Goal: Task Accomplishment & Management: Manage account settings

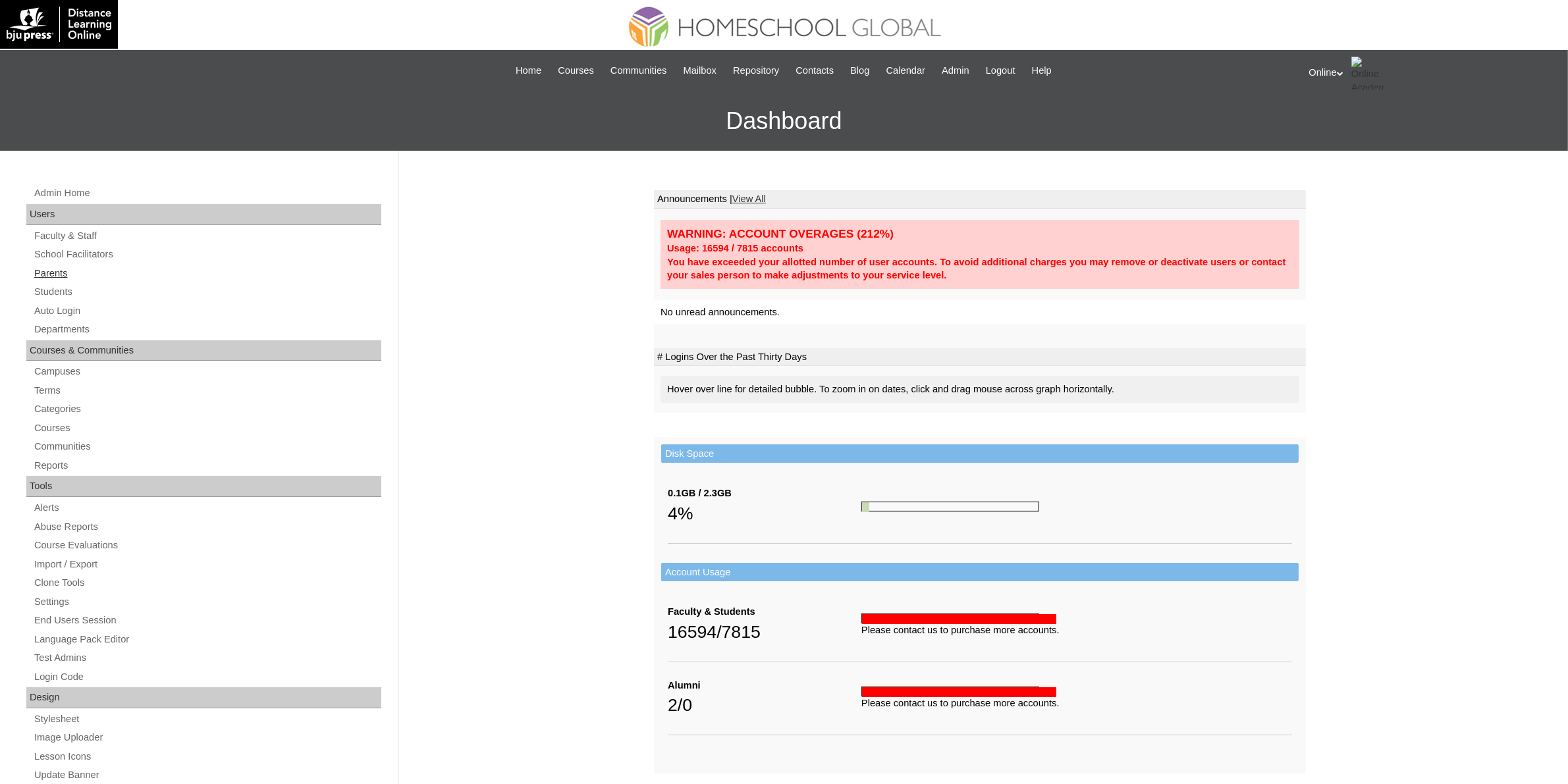
click at [59, 272] on link "Parents" at bounding box center [207, 274] width 348 height 16
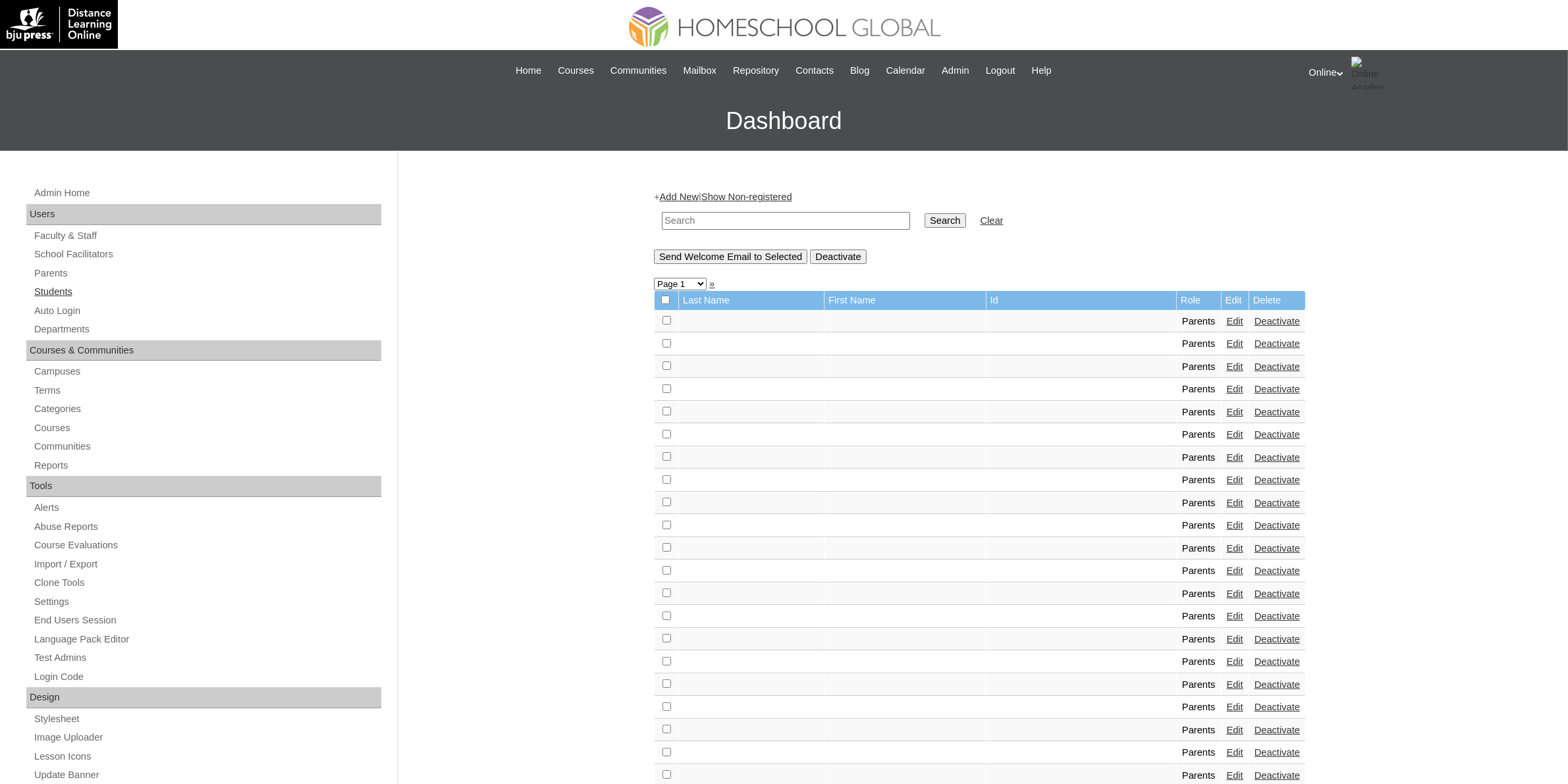
click at [67, 287] on link "Students" at bounding box center [207, 292] width 348 height 16
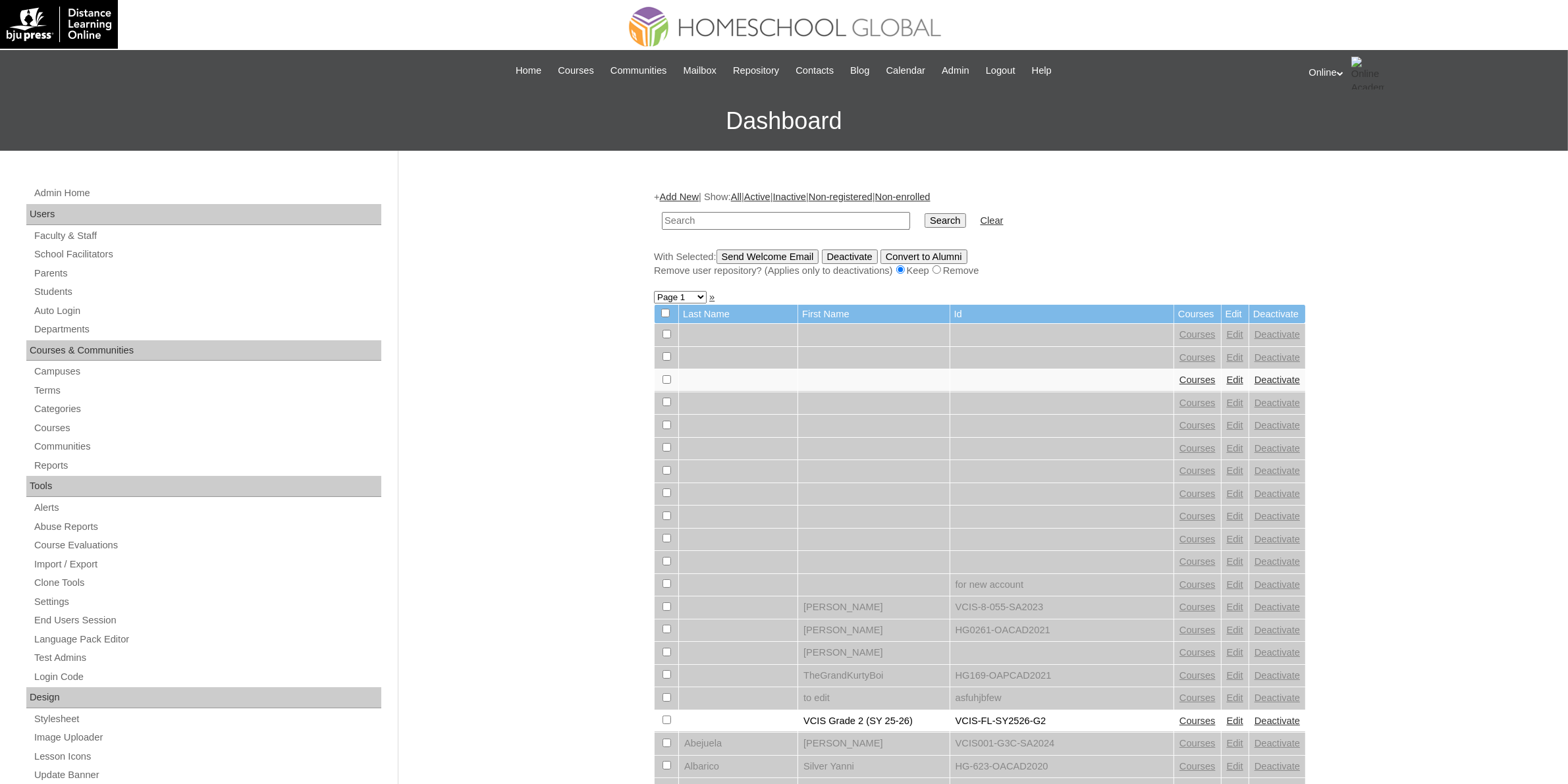
drag, startPoint x: 0, startPoint y: 0, endPoint x: 737, endPoint y: 217, distance: 768.3
click at [737, 217] on input "text" at bounding box center [786, 221] width 248 height 18
type input "lesson guide"
click at [924, 213] on input "Search" at bounding box center [944, 220] width 41 height 14
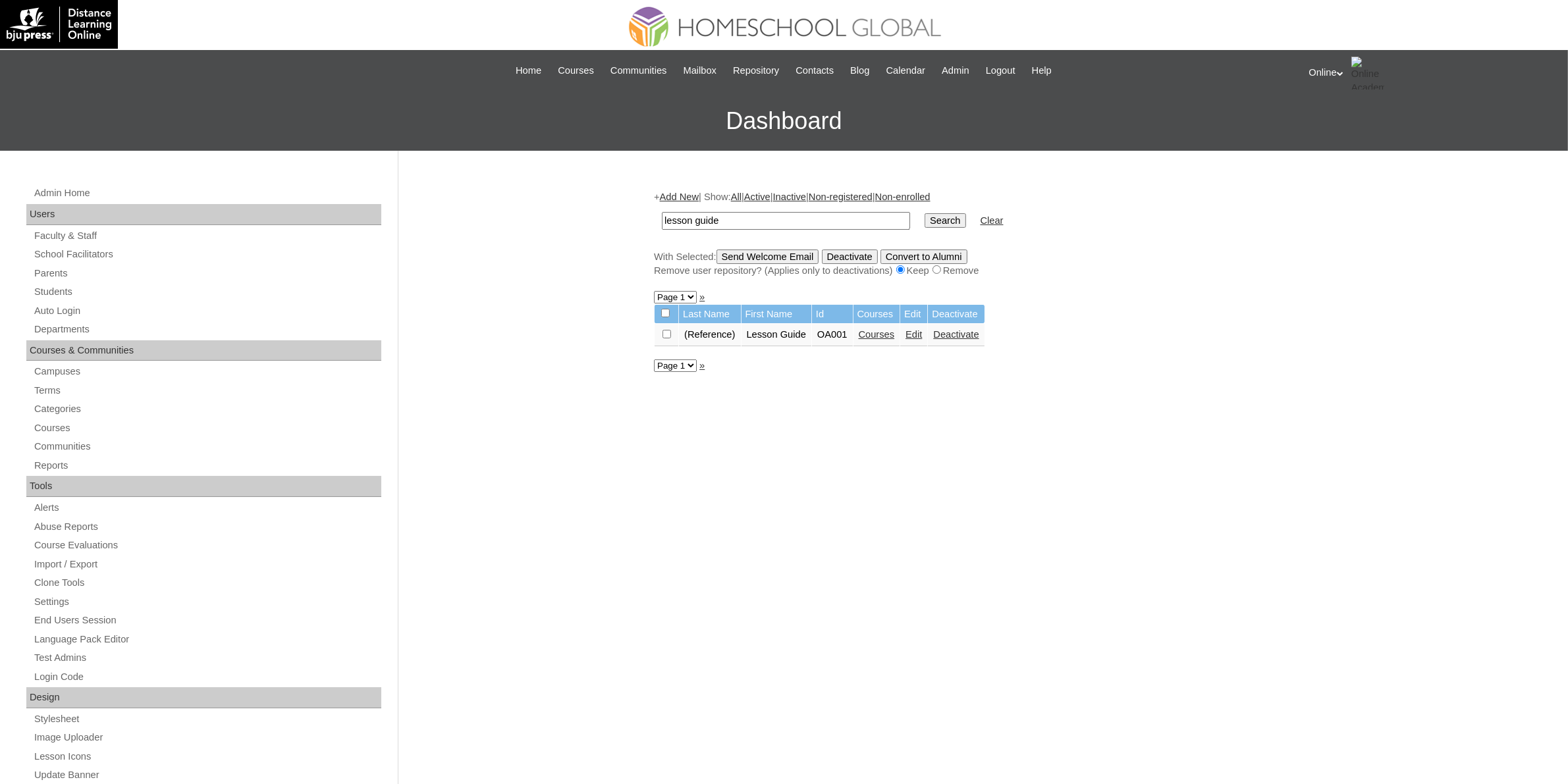
click at [894, 333] on link "Courses" at bounding box center [876, 334] width 36 height 10
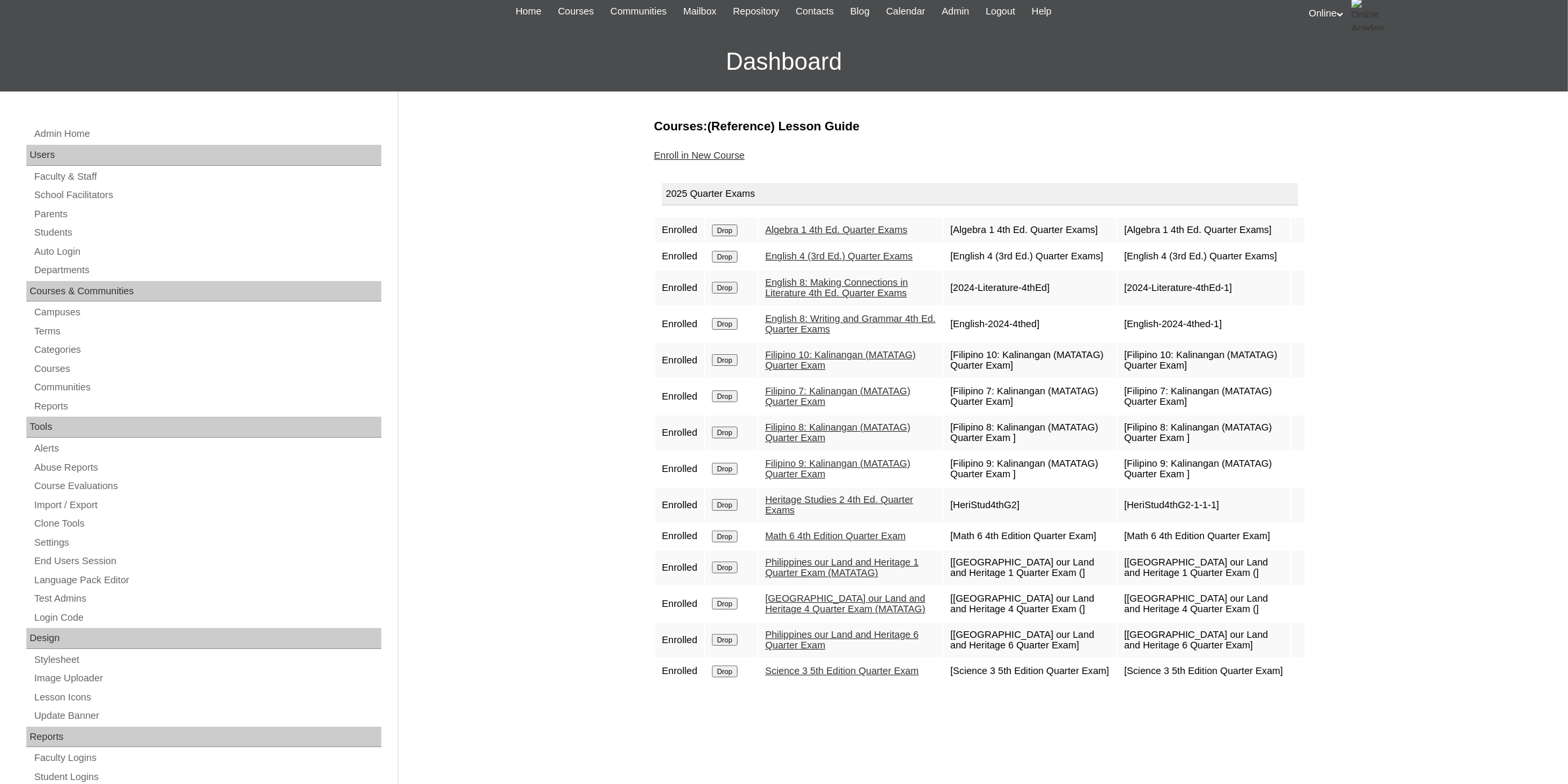
scroll to position [40, 0]
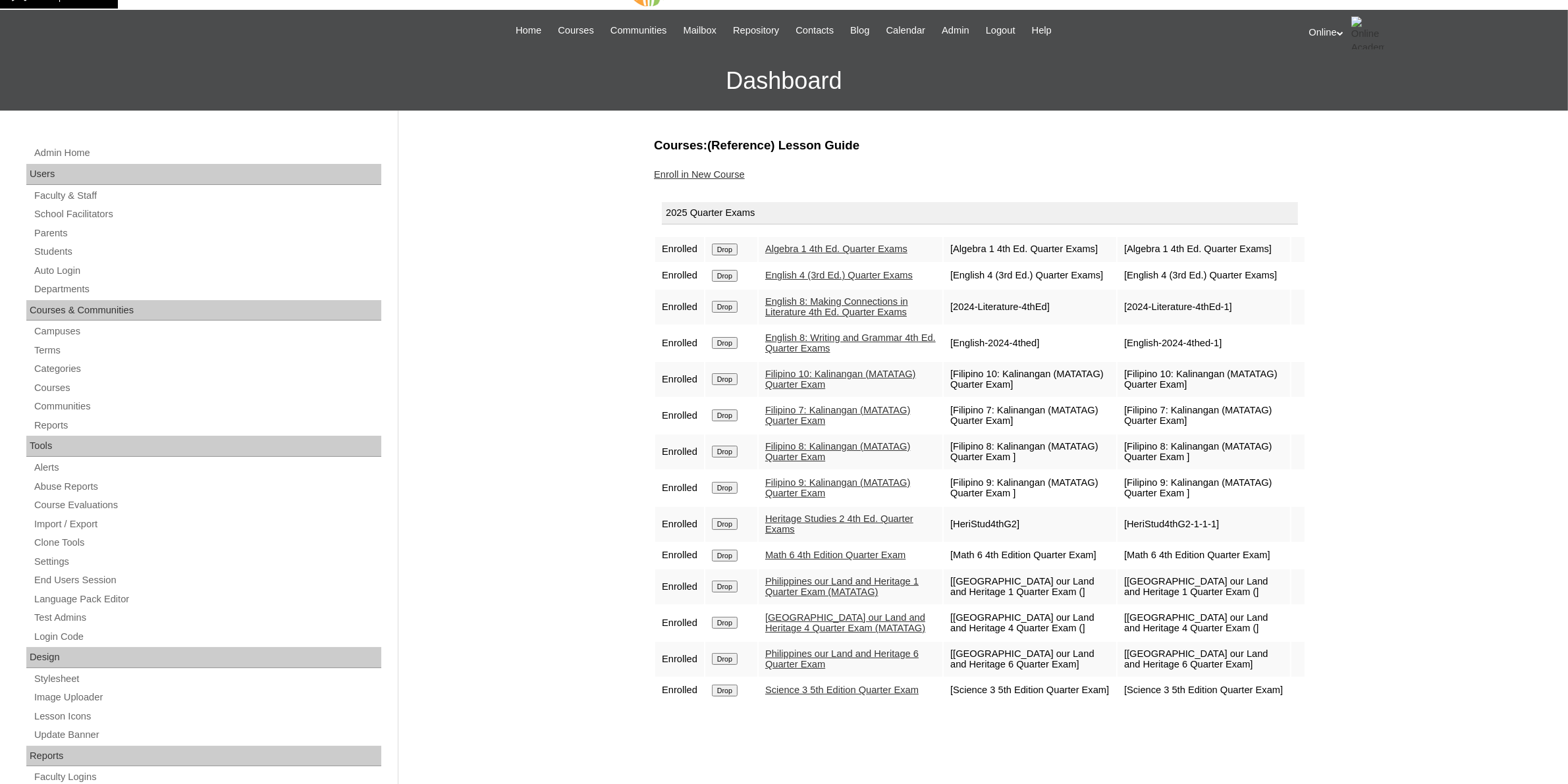
click at [728, 252] on input "Drop" at bounding box center [725, 250] width 25 height 12
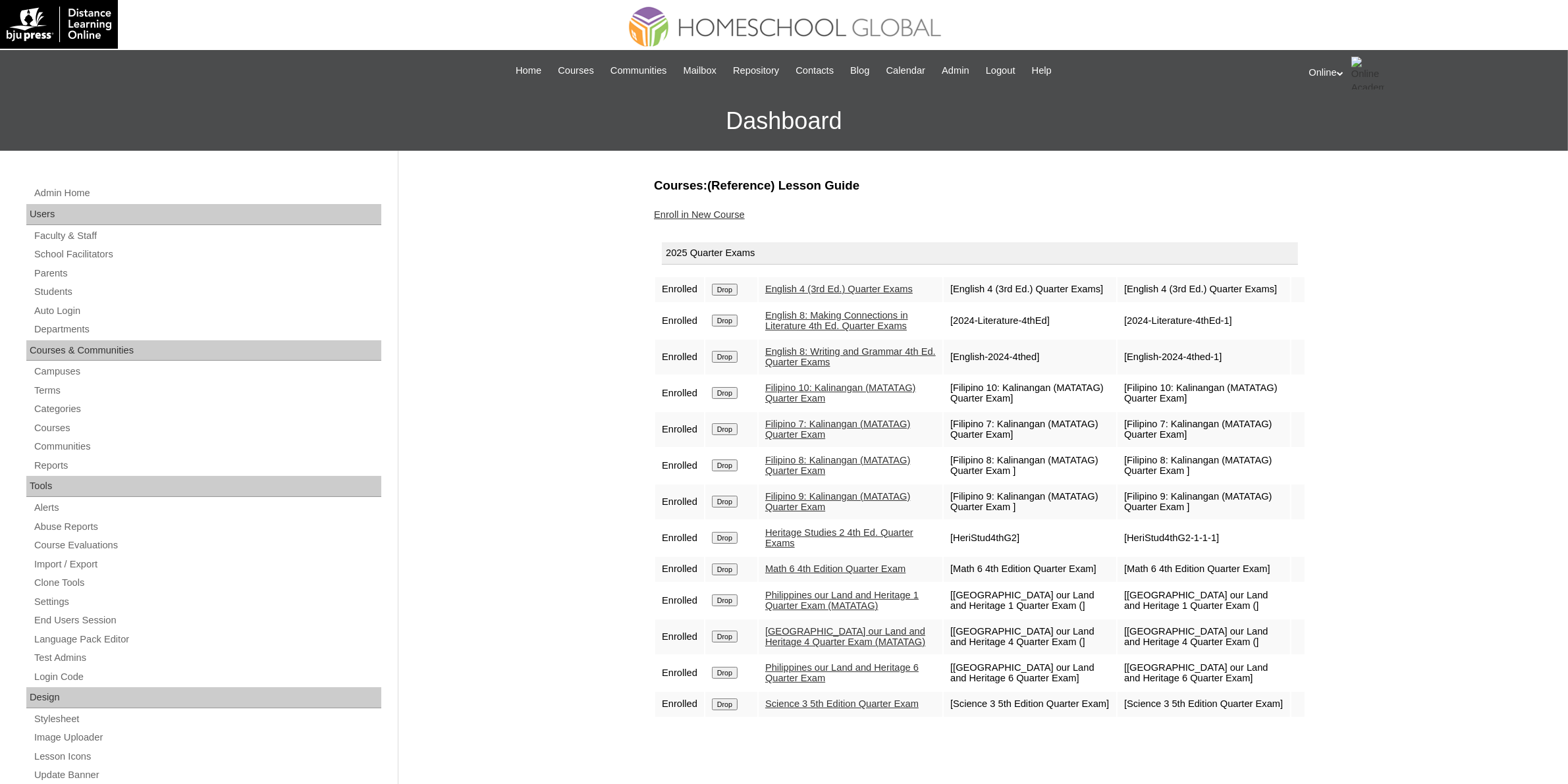
click at [736, 293] on input "Drop" at bounding box center [725, 290] width 25 height 12
click at [846, 84] on div "|N|Faculty|| Skip to Main Content Skip to Sub Navigation Home Courses Communiti…" at bounding box center [784, 70] width 1036 height 41
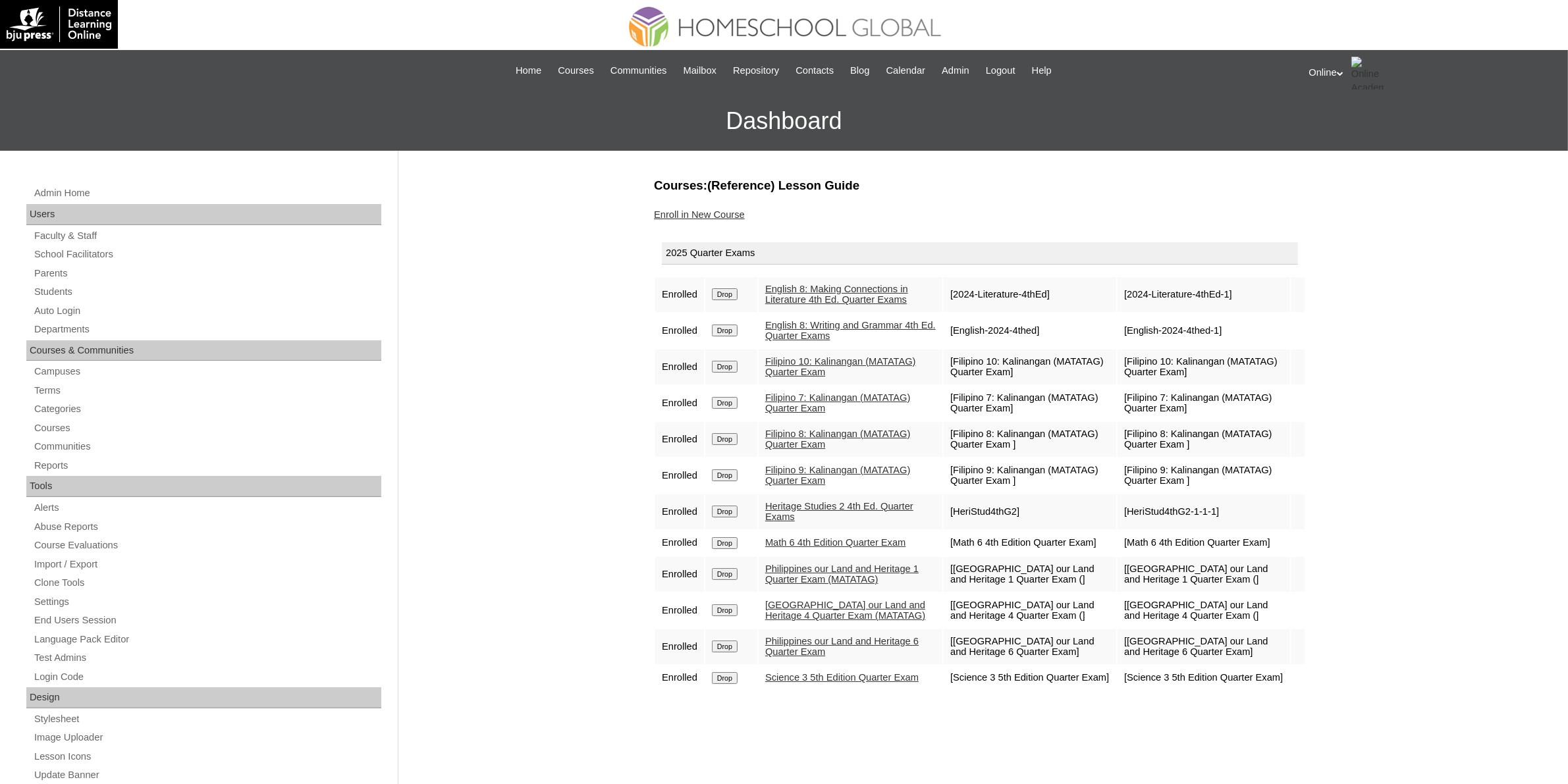
click at [734, 288] on input "Drop" at bounding box center [725, 294] width 25 height 12
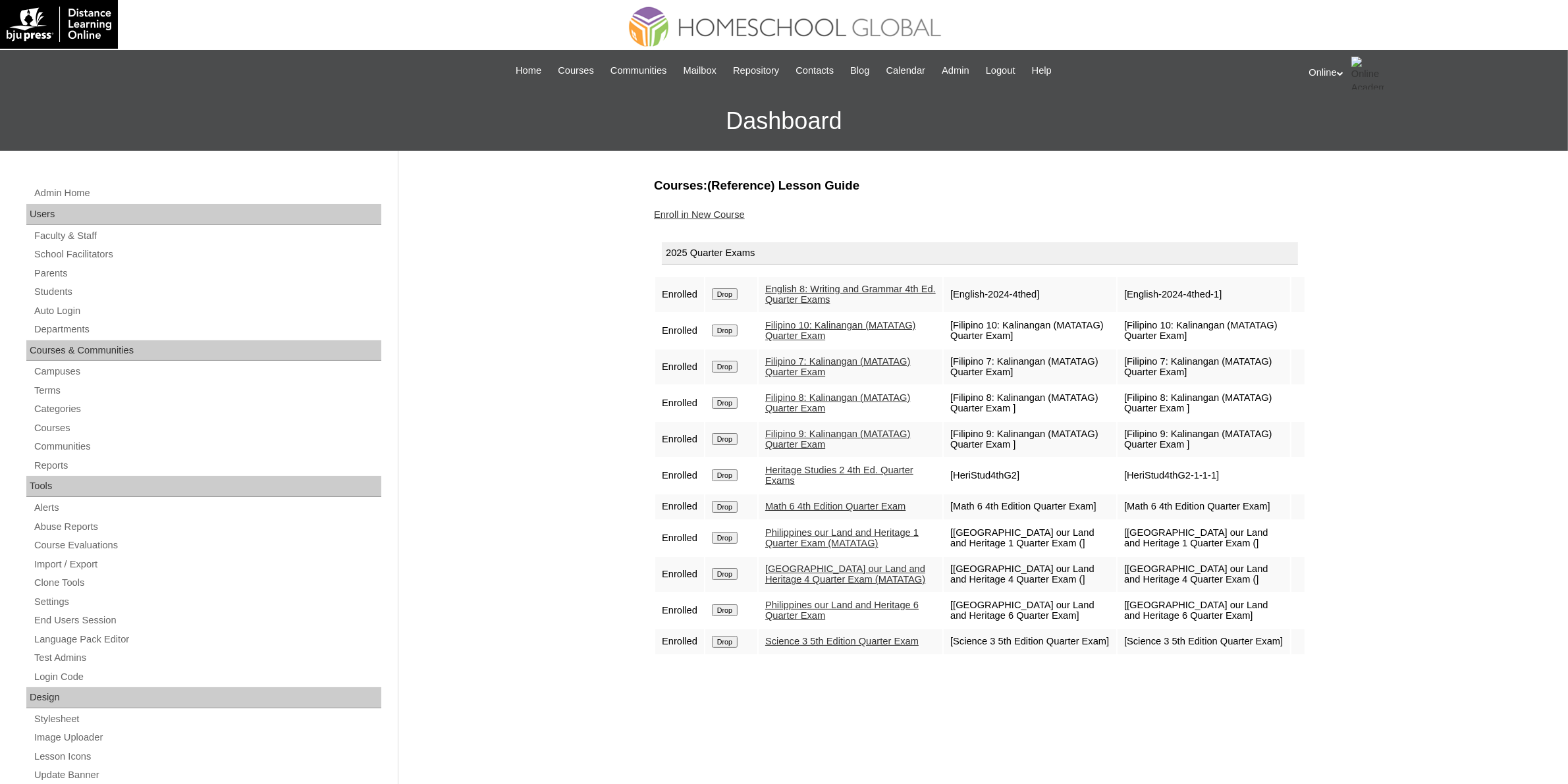
click at [728, 293] on input "Drop" at bounding box center [725, 294] width 25 height 12
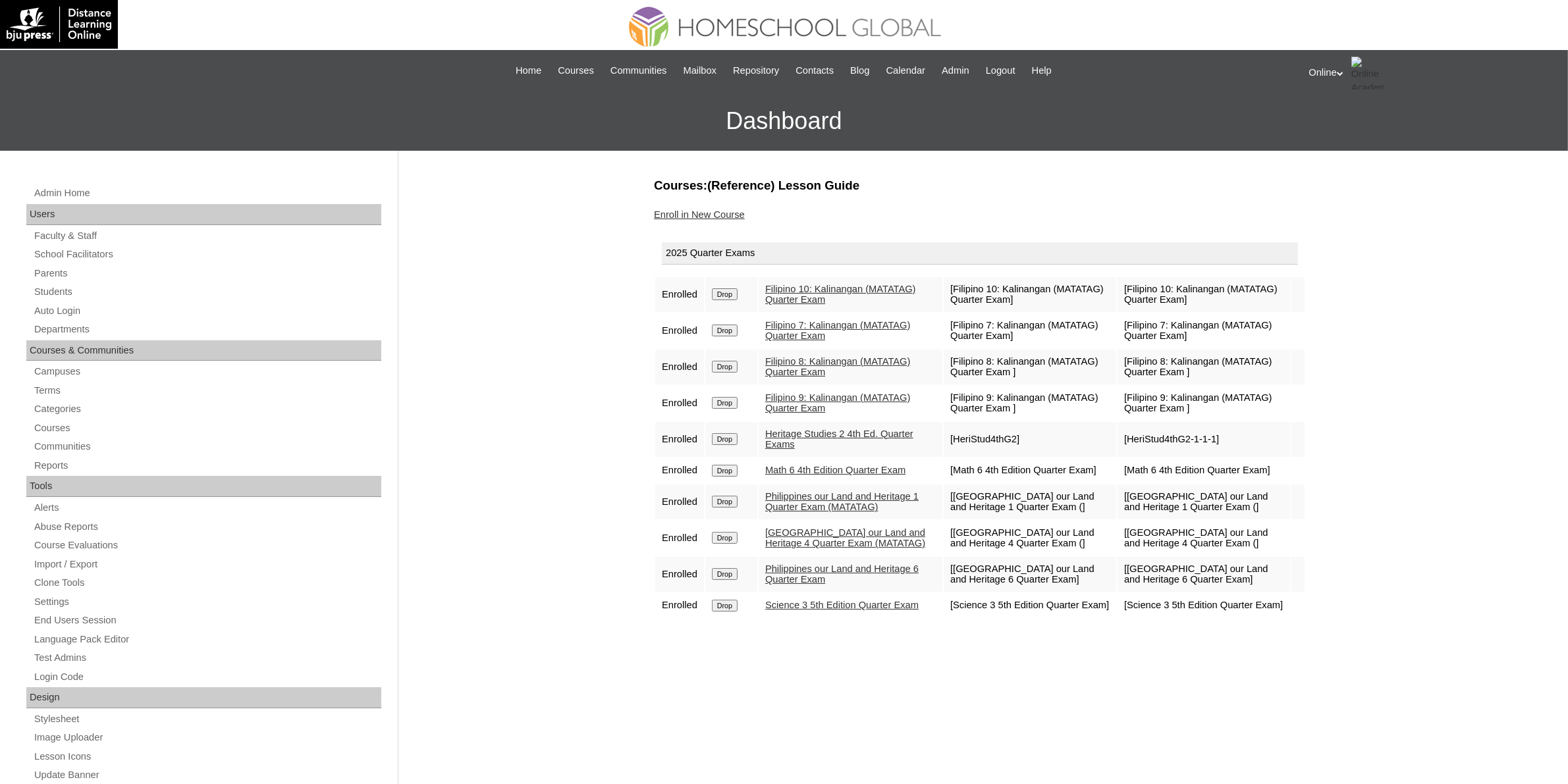
click at [726, 294] on input "Drop" at bounding box center [725, 294] width 25 height 12
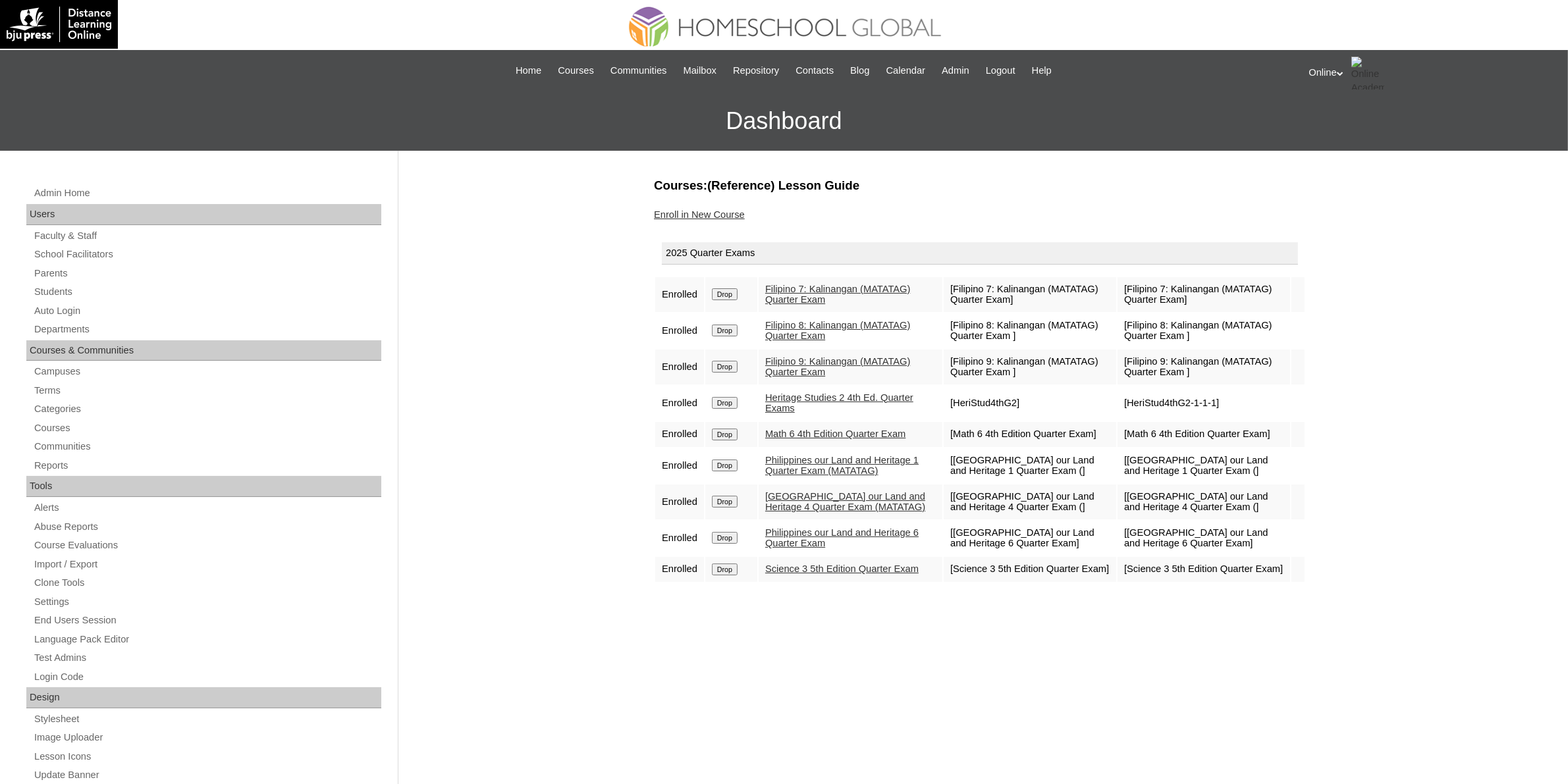
click at [726, 293] on input "Drop" at bounding box center [725, 294] width 25 height 12
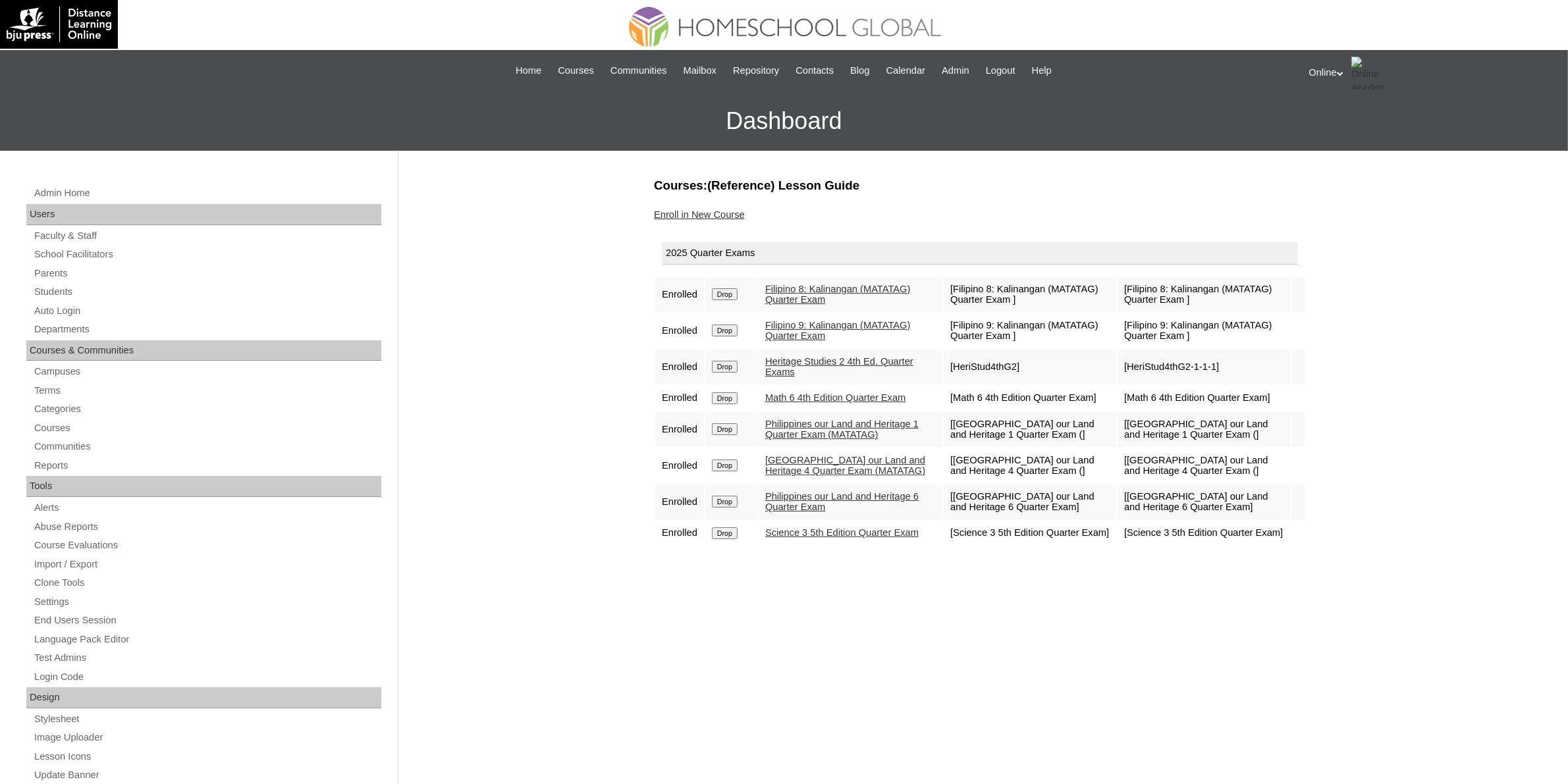
click at [733, 291] on input "Drop" at bounding box center [725, 294] width 25 height 12
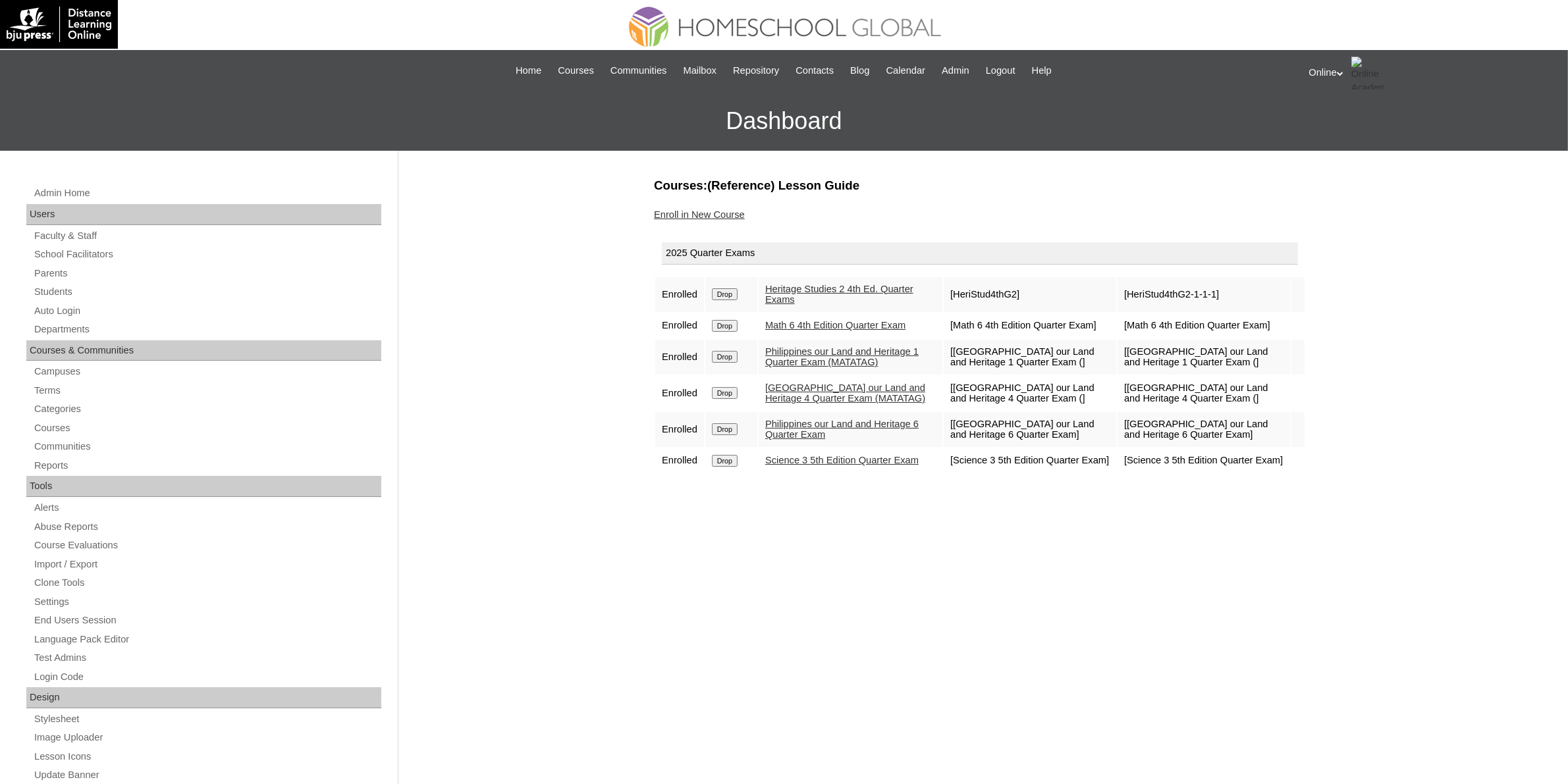
click at [731, 289] on input "Drop" at bounding box center [725, 294] width 25 height 12
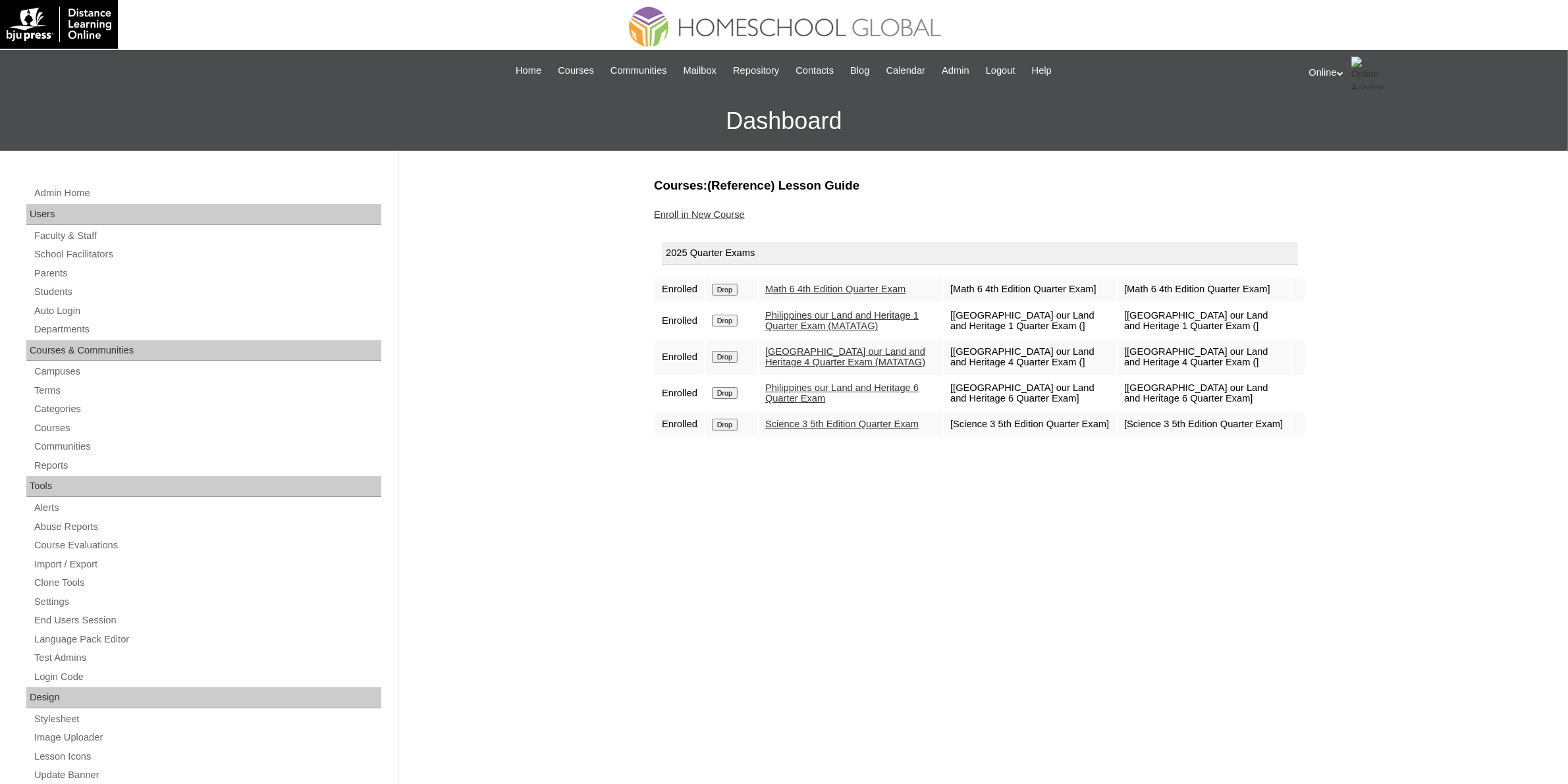
click at [733, 291] on input "Drop" at bounding box center [725, 290] width 25 height 12
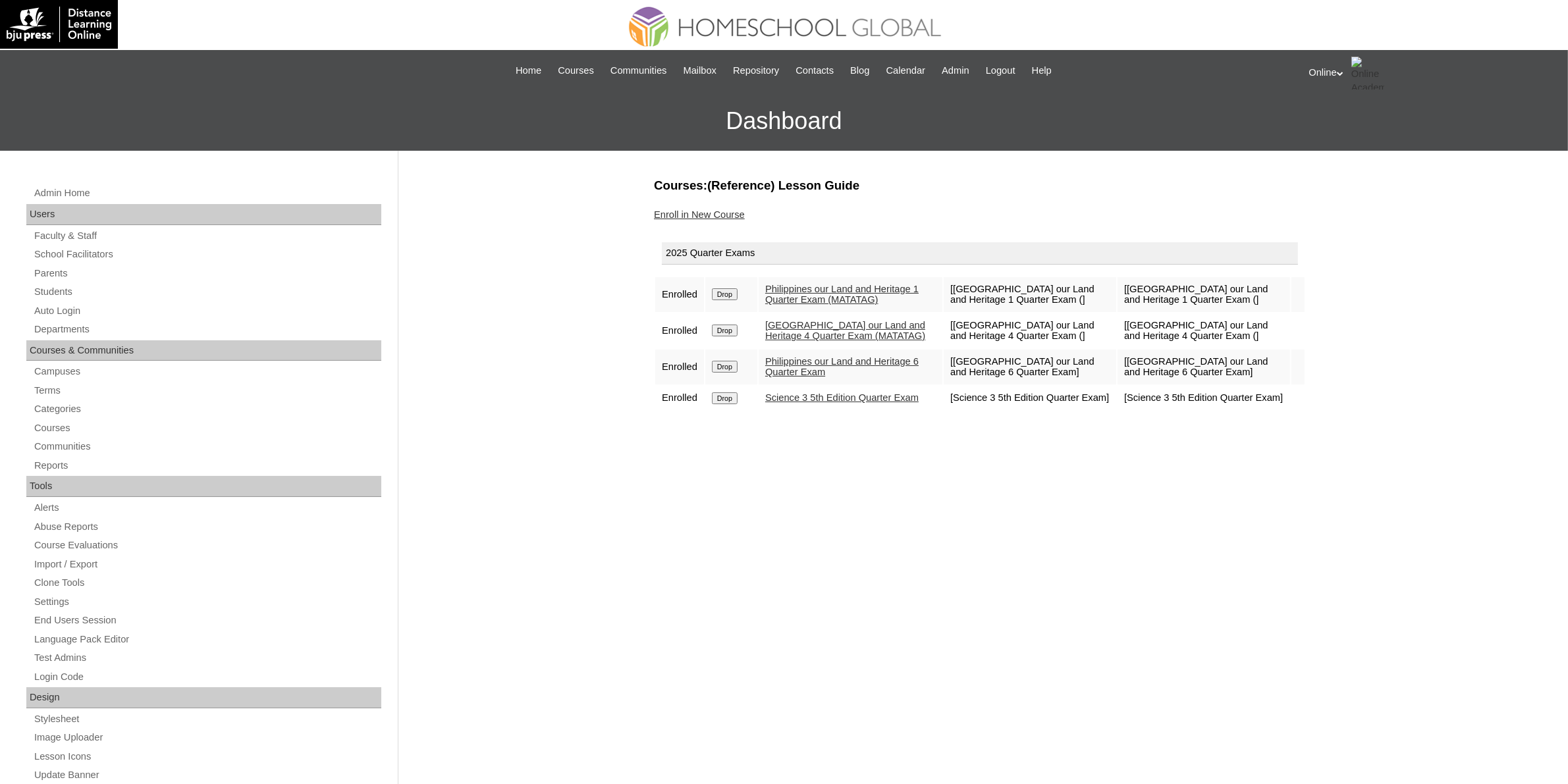
drag, startPoint x: 0, startPoint y: 0, endPoint x: 719, endPoint y: 293, distance: 776.4
click at [719, 293] on input "Drop" at bounding box center [725, 294] width 25 height 12
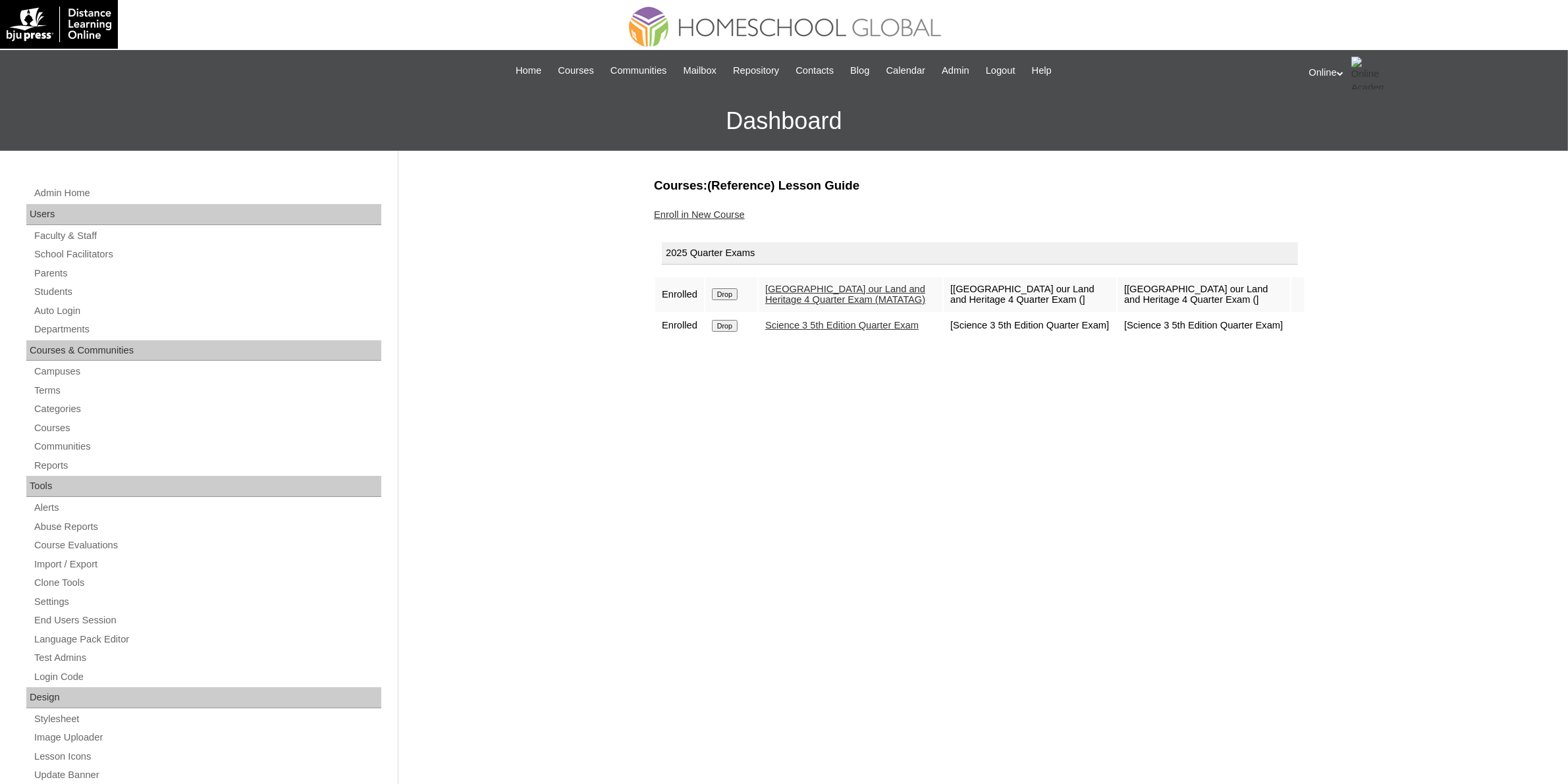
click at [737, 289] on input "Drop" at bounding box center [725, 294] width 25 height 12
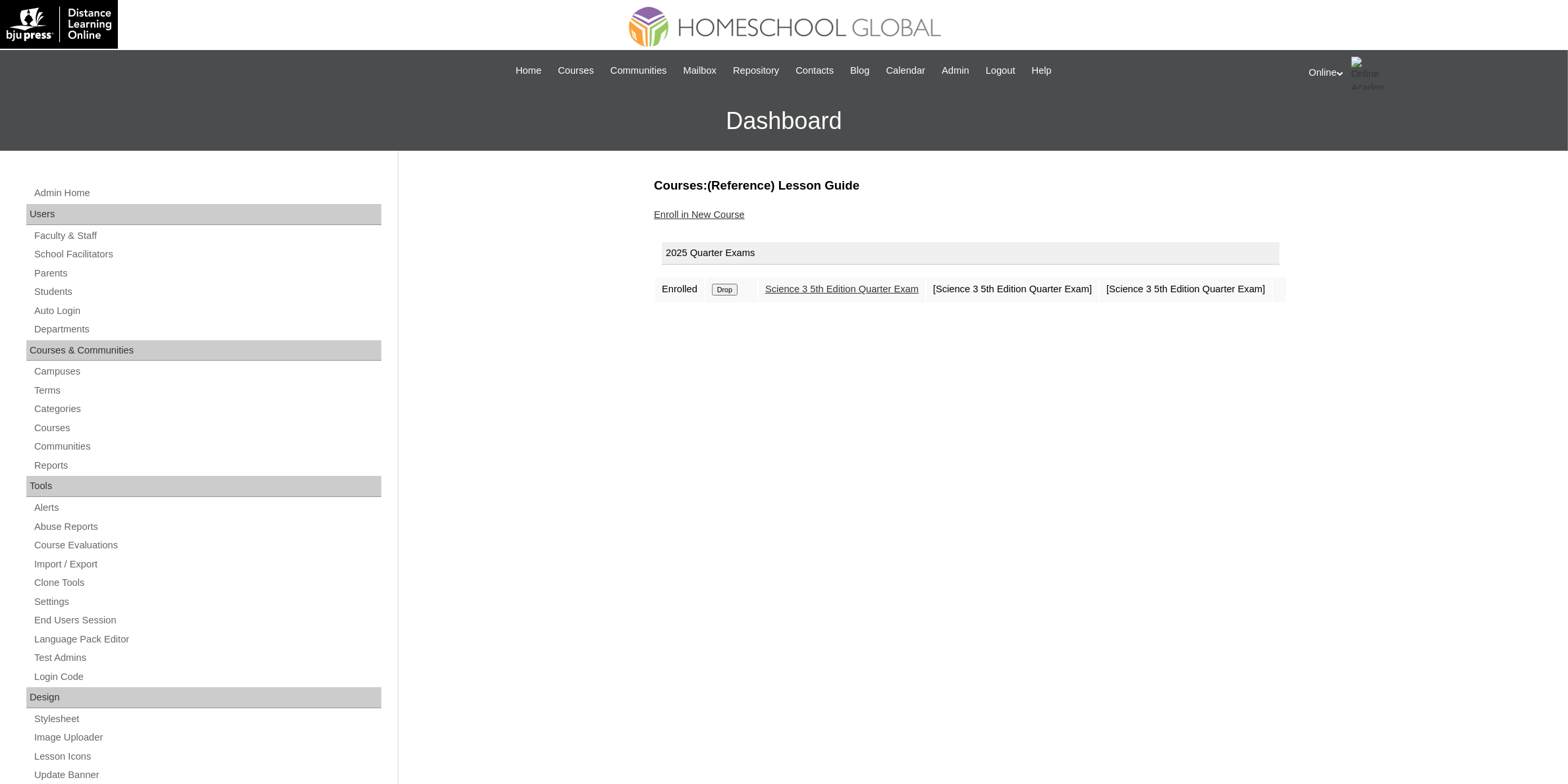
click at [732, 294] on input "Drop" at bounding box center [725, 290] width 25 height 12
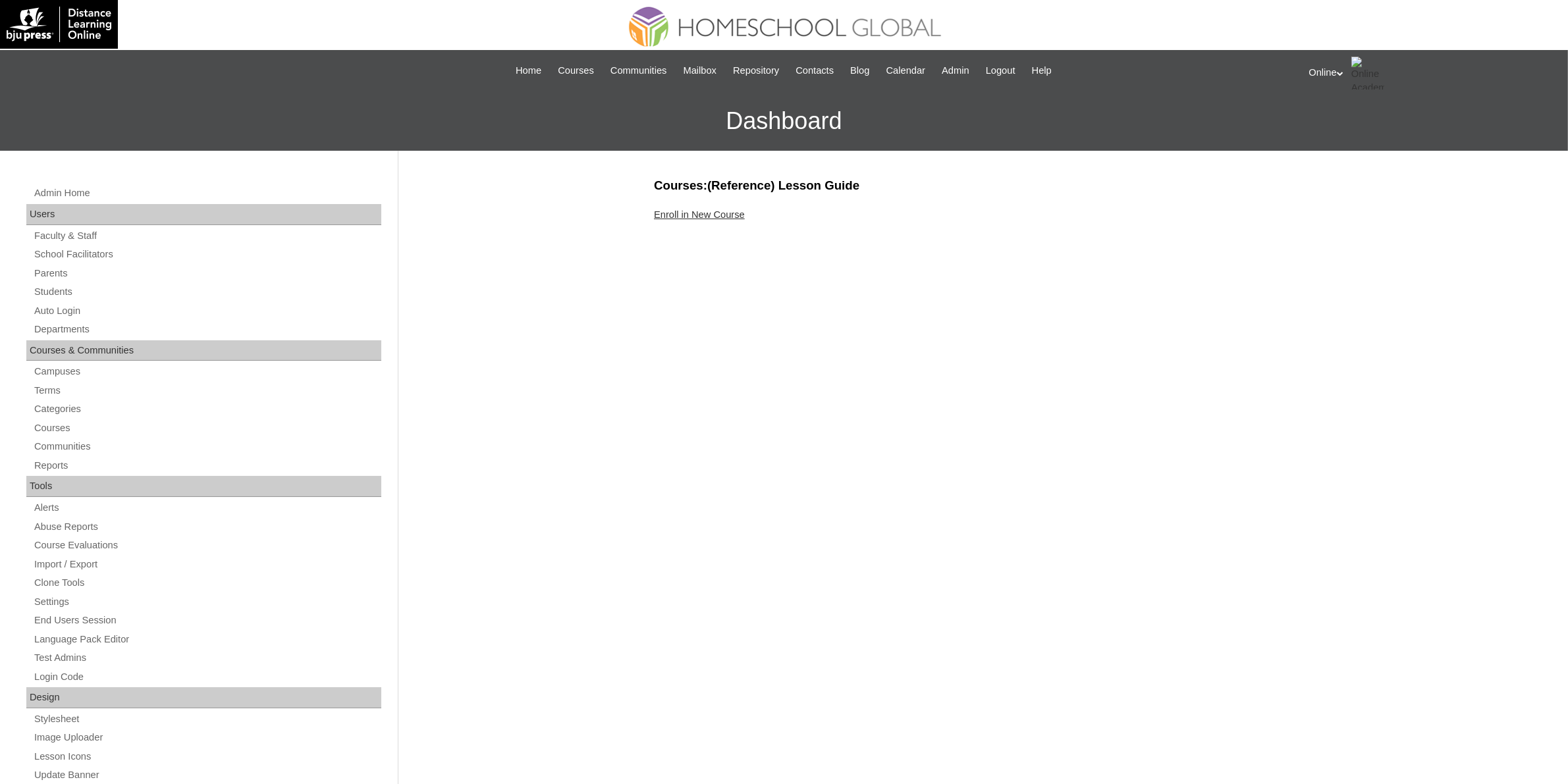
click at [680, 214] on link "Enroll in New Course" at bounding box center [699, 214] width 91 height 10
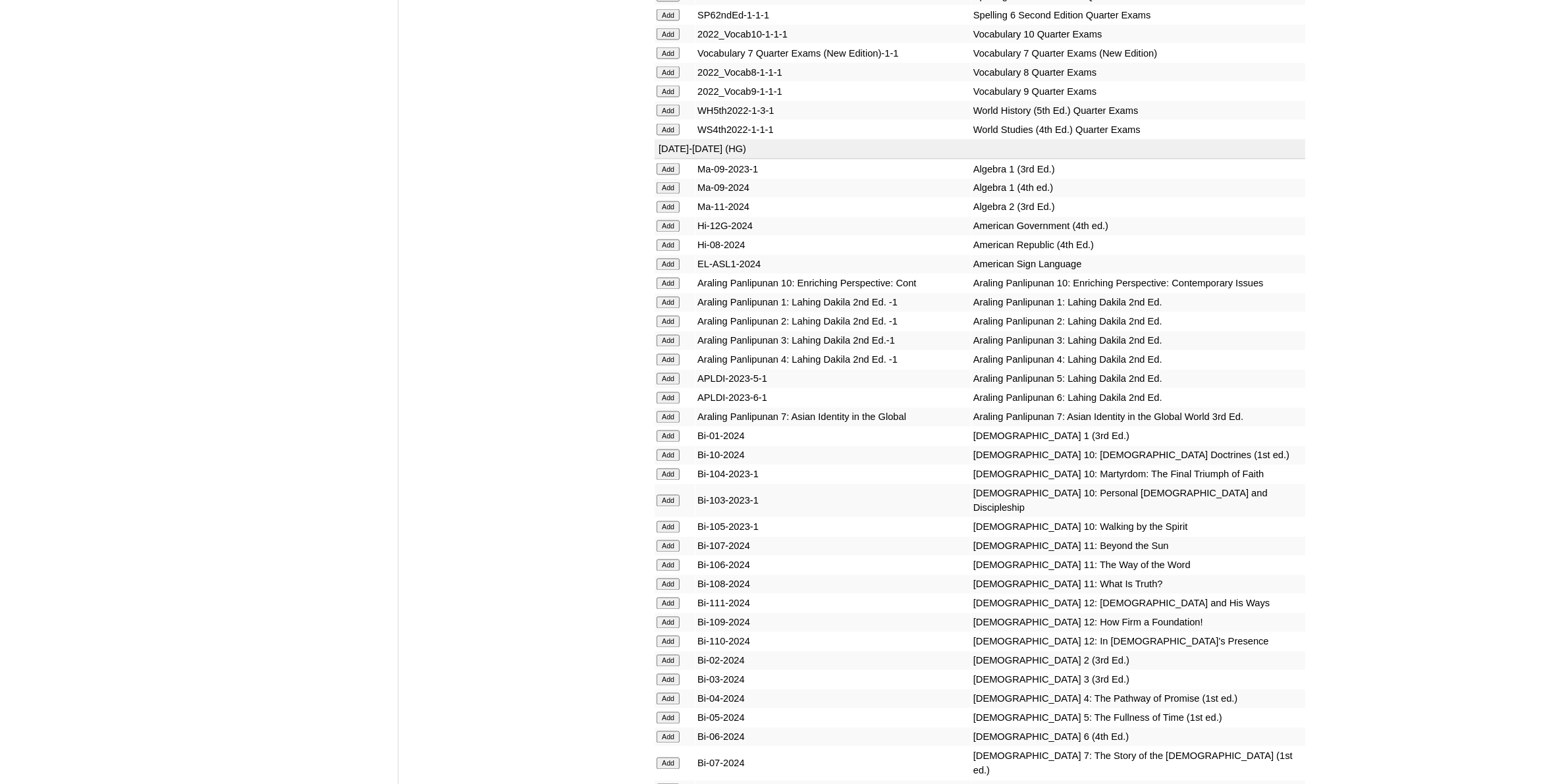
scroll to position [2962, 0]
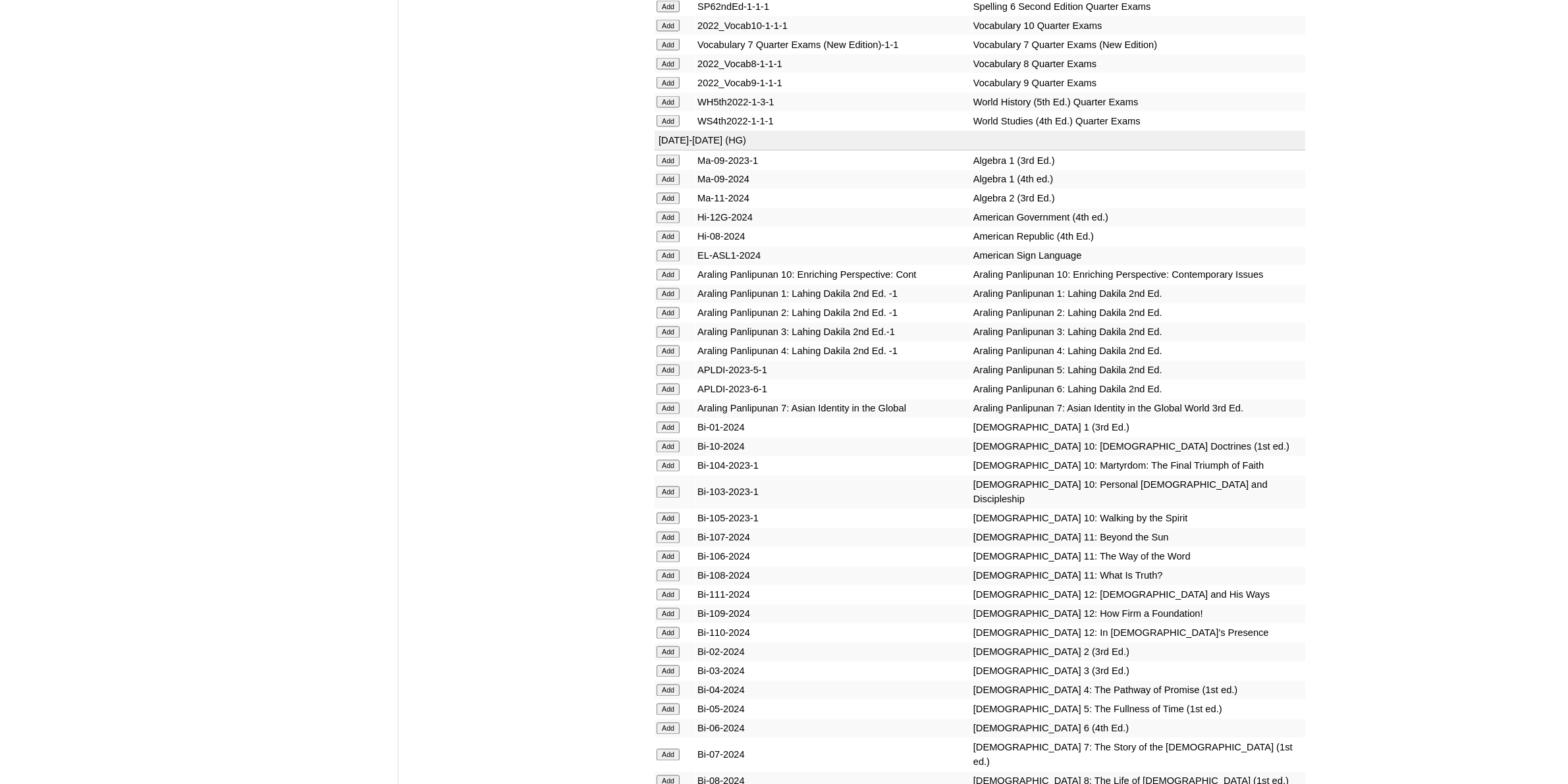
click at [676, 749] on input "Add" at bounding box center [668, 755] width 23 height 12
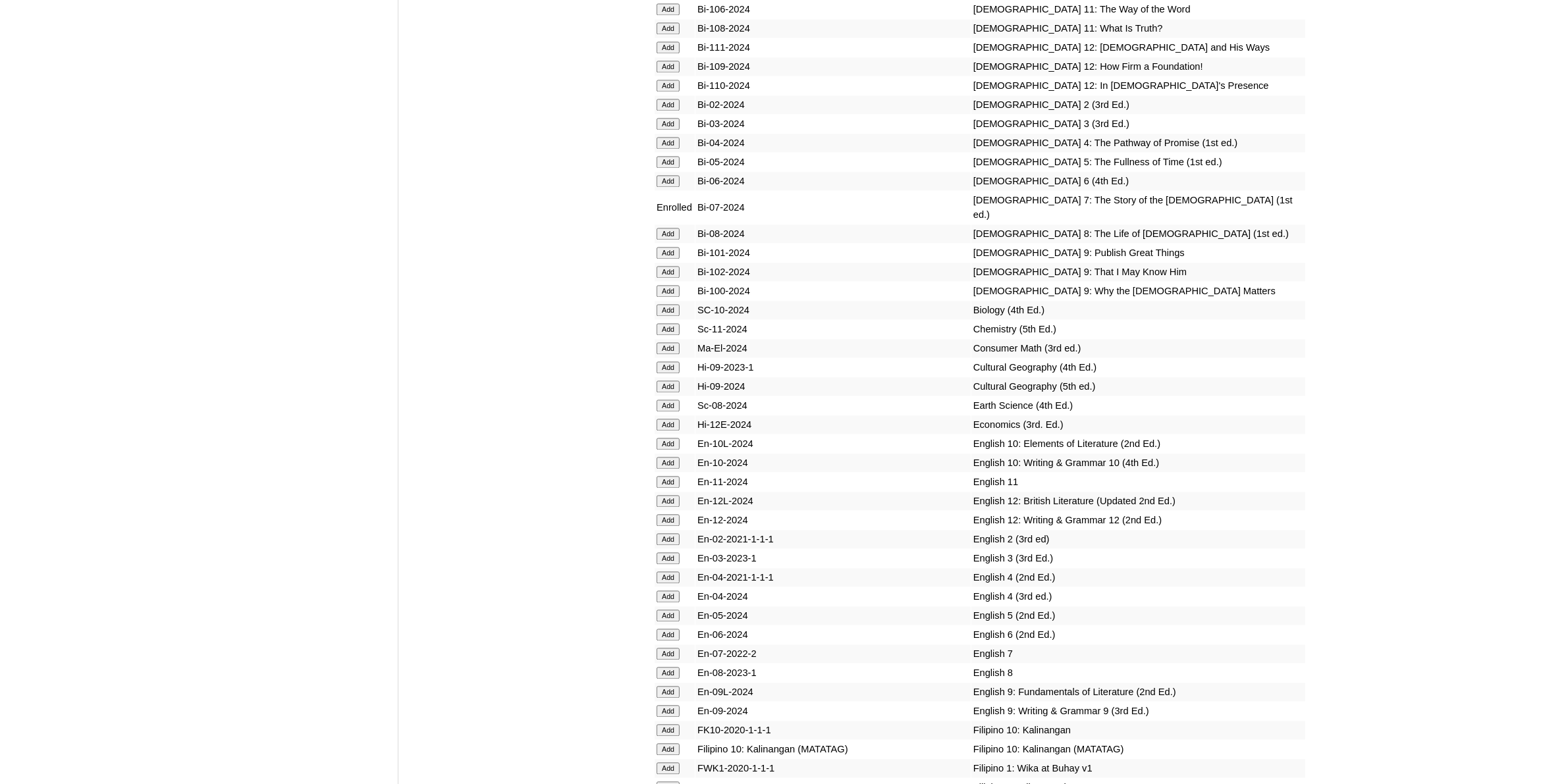
scroll to position [3537, 0]
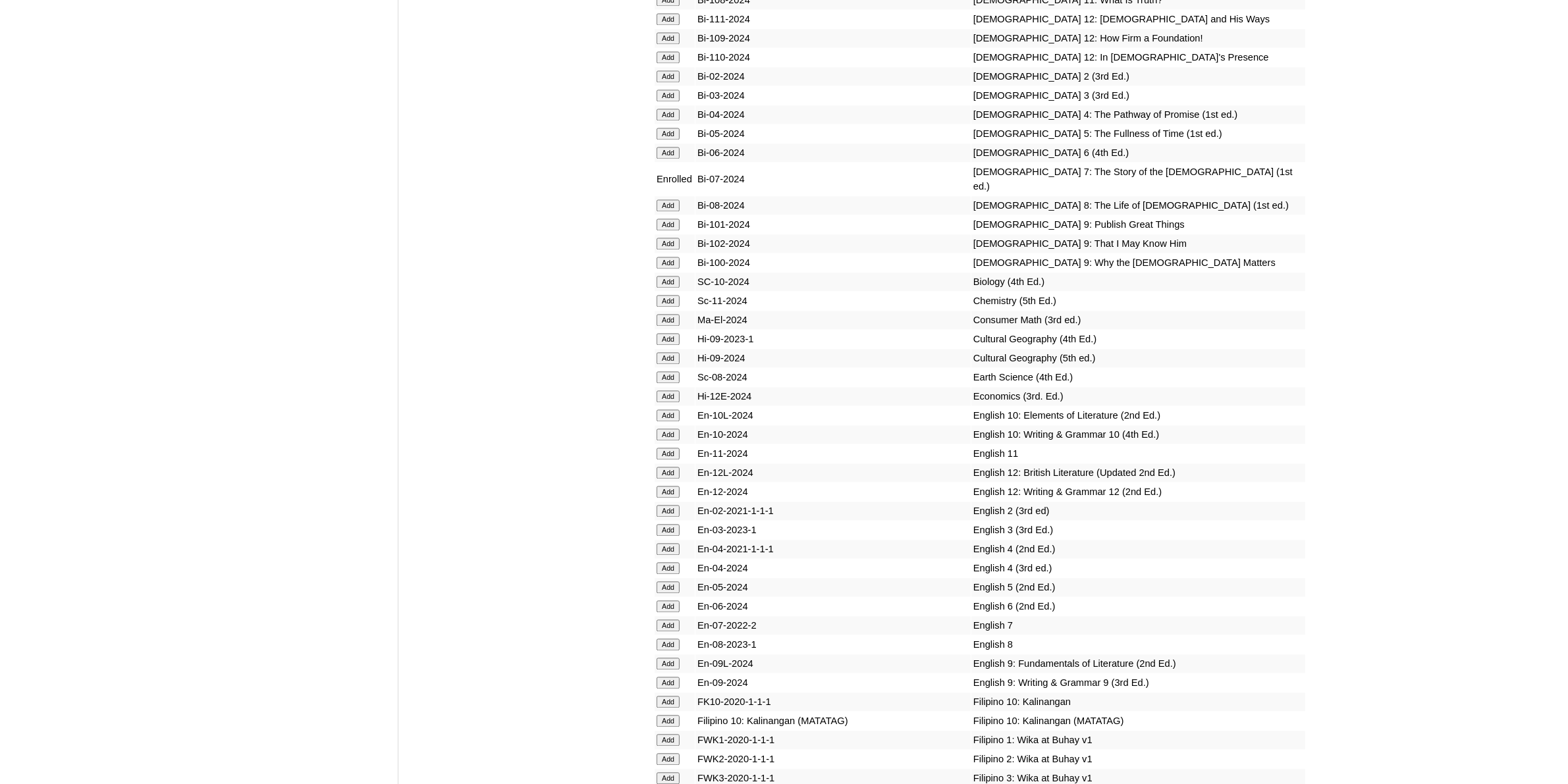
click at [679, 620] on input "Add" at bounding box center [668, 626] width 23 height 12
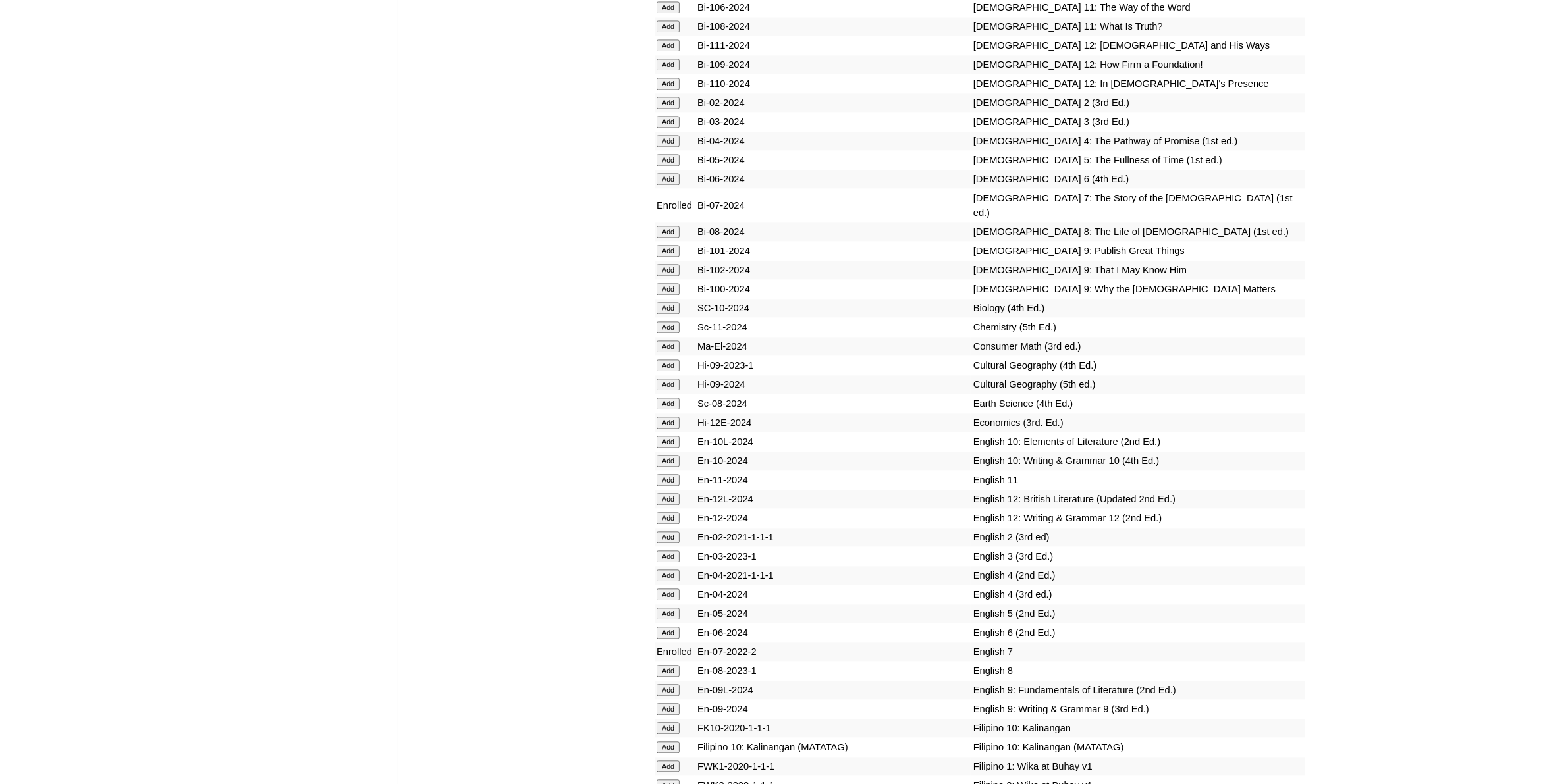
scroll to position [3620, 0]
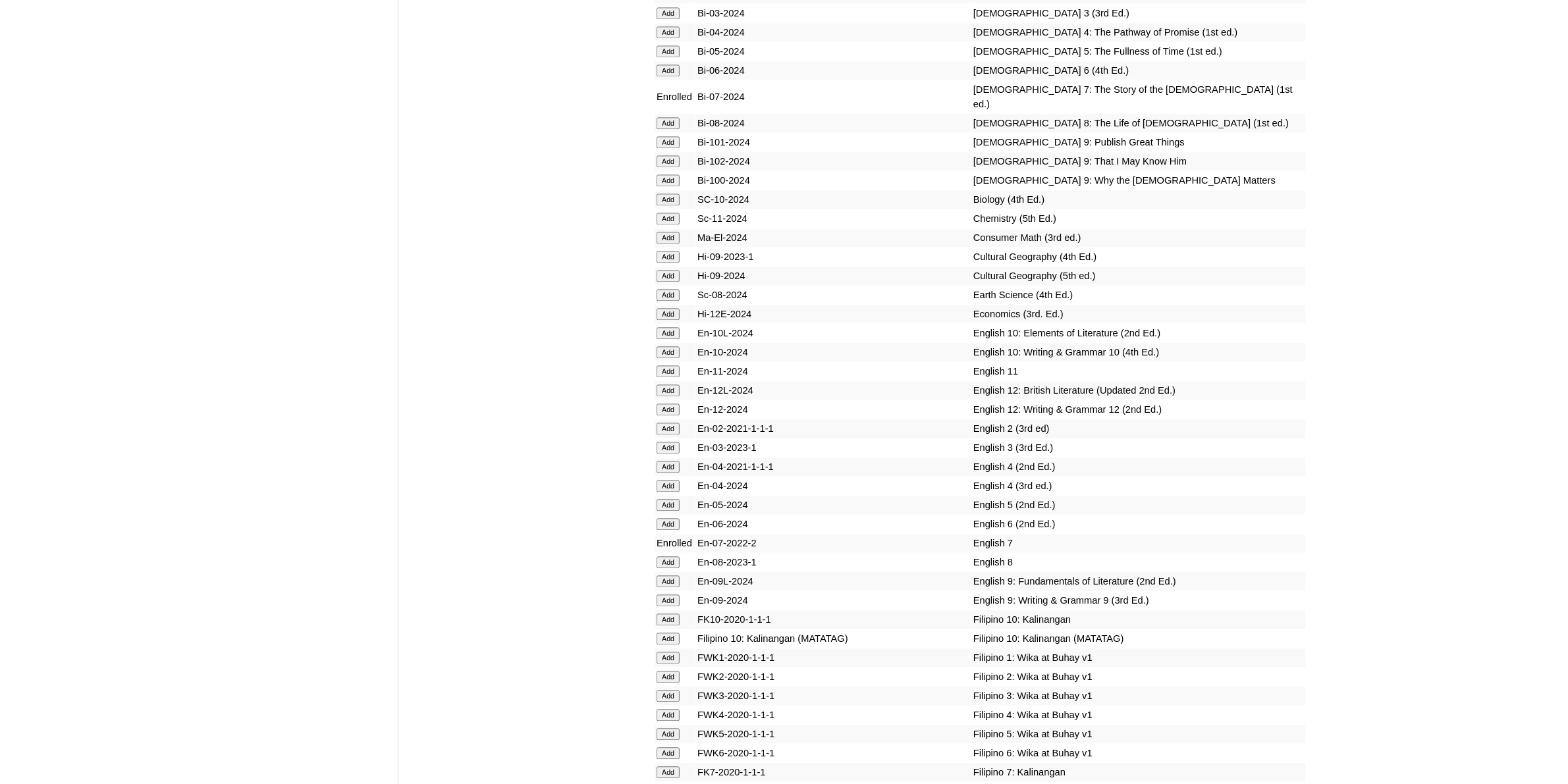
click at [671, 289] on input "Add" at bounding box center [668, 295] width 23 height 12
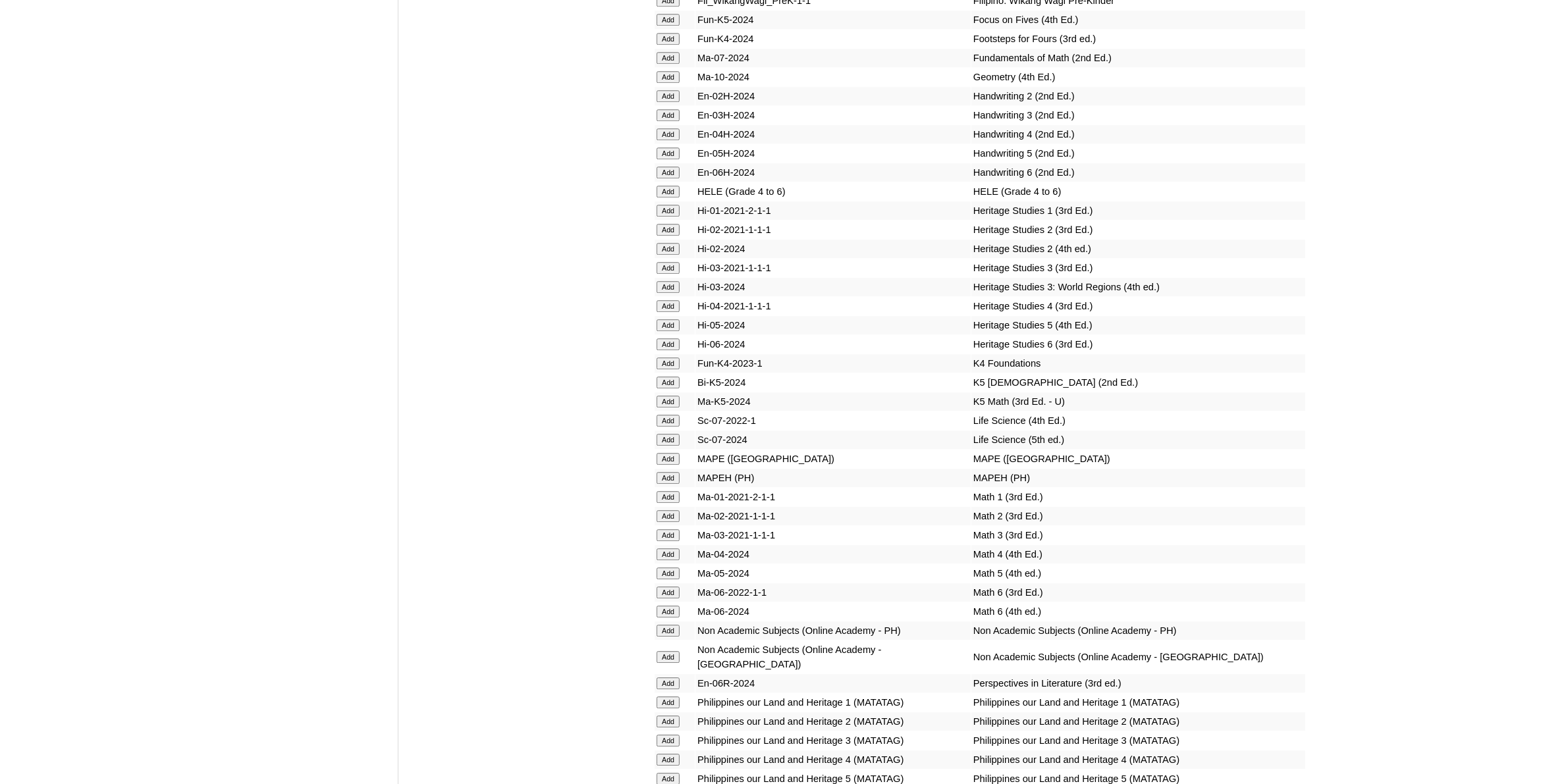
scroll to position [4854, 0]
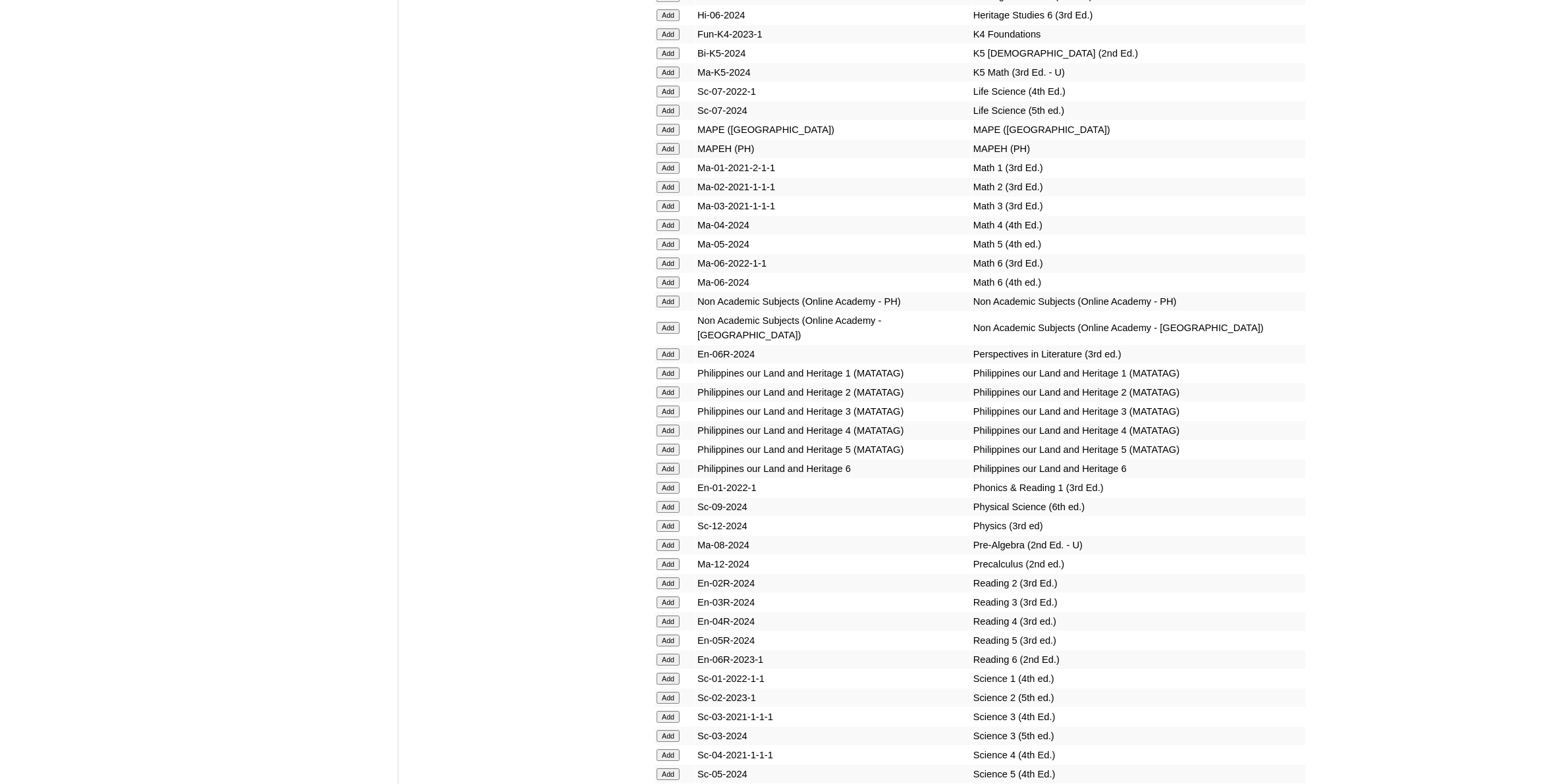
click at [671, 539] on input "Add" at bounding box center [668, 545] width 23 height 12
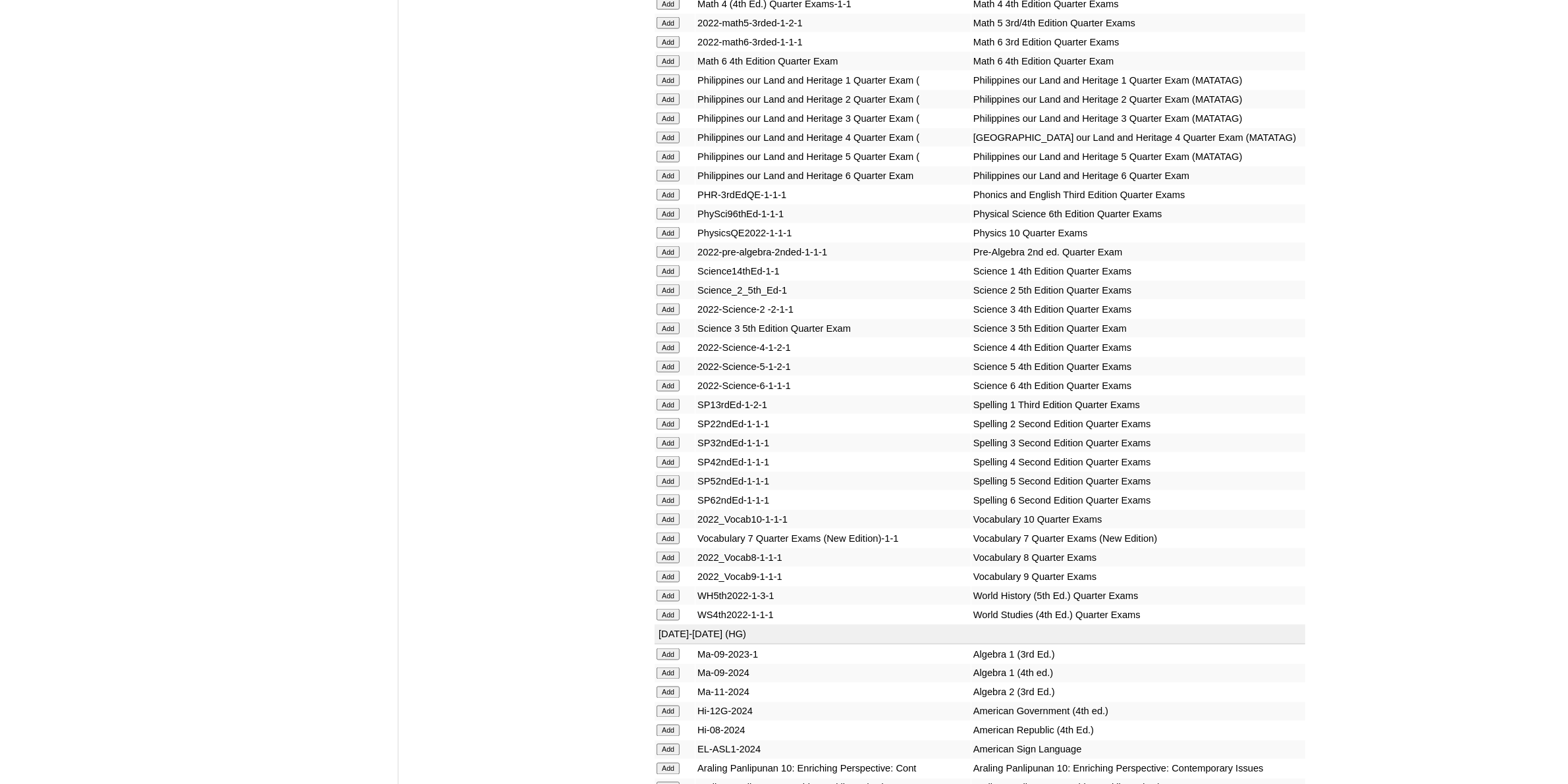
scroll to position [2797, 0]
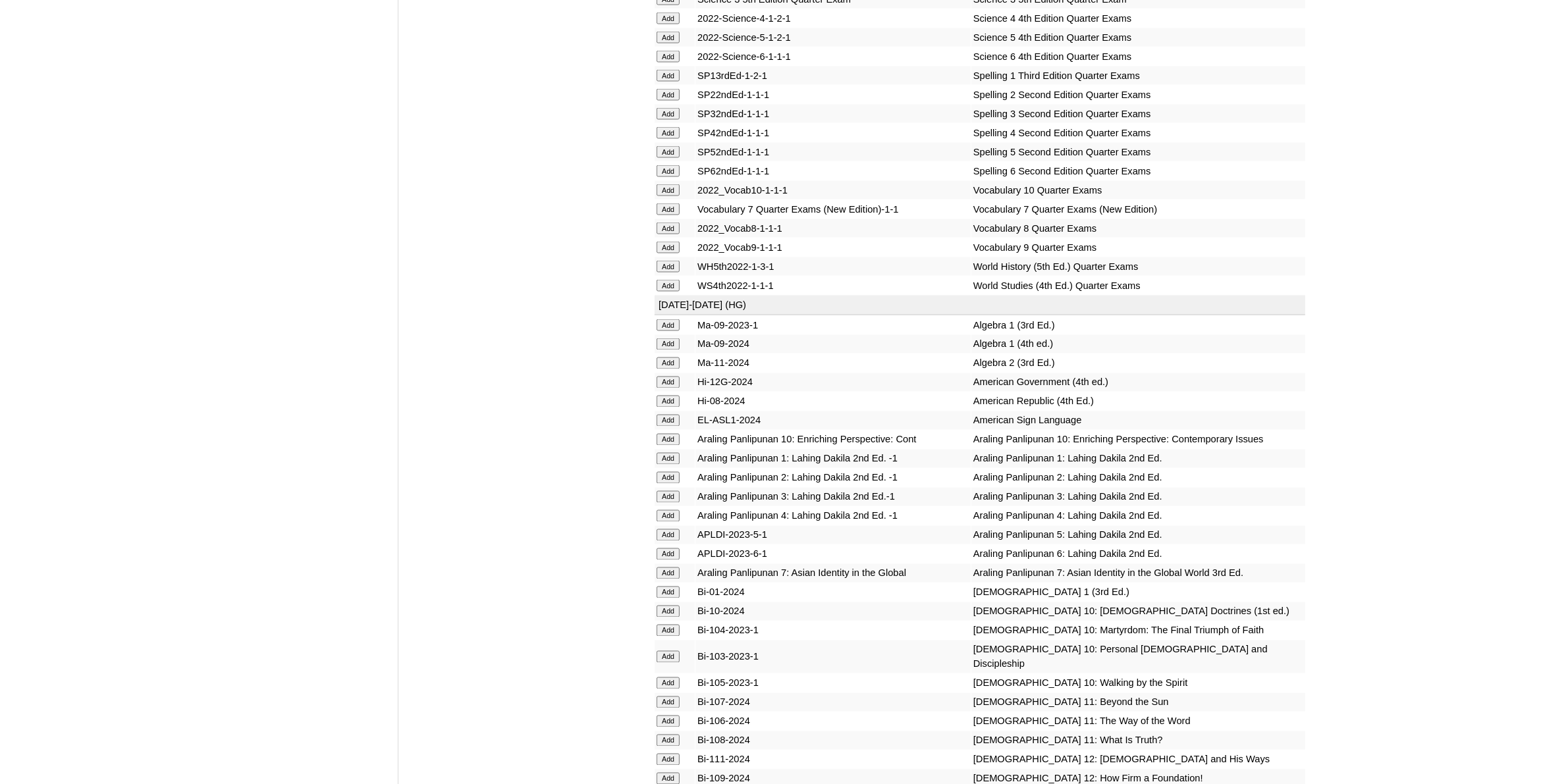
click at [665, 567] on input "Add" at bounding box center [668, 573] width 23 height 12
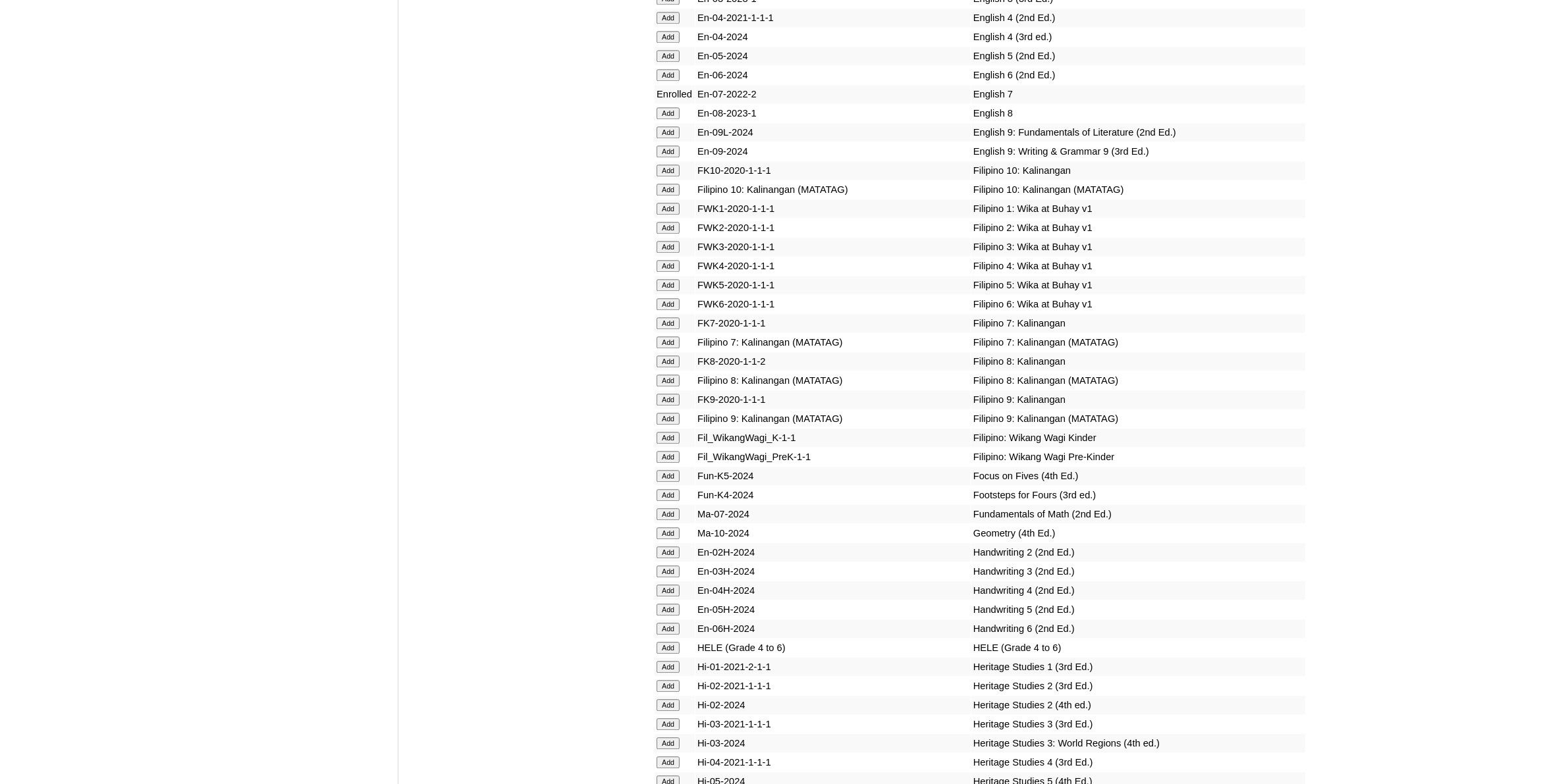
scroll to position [3949, 0]
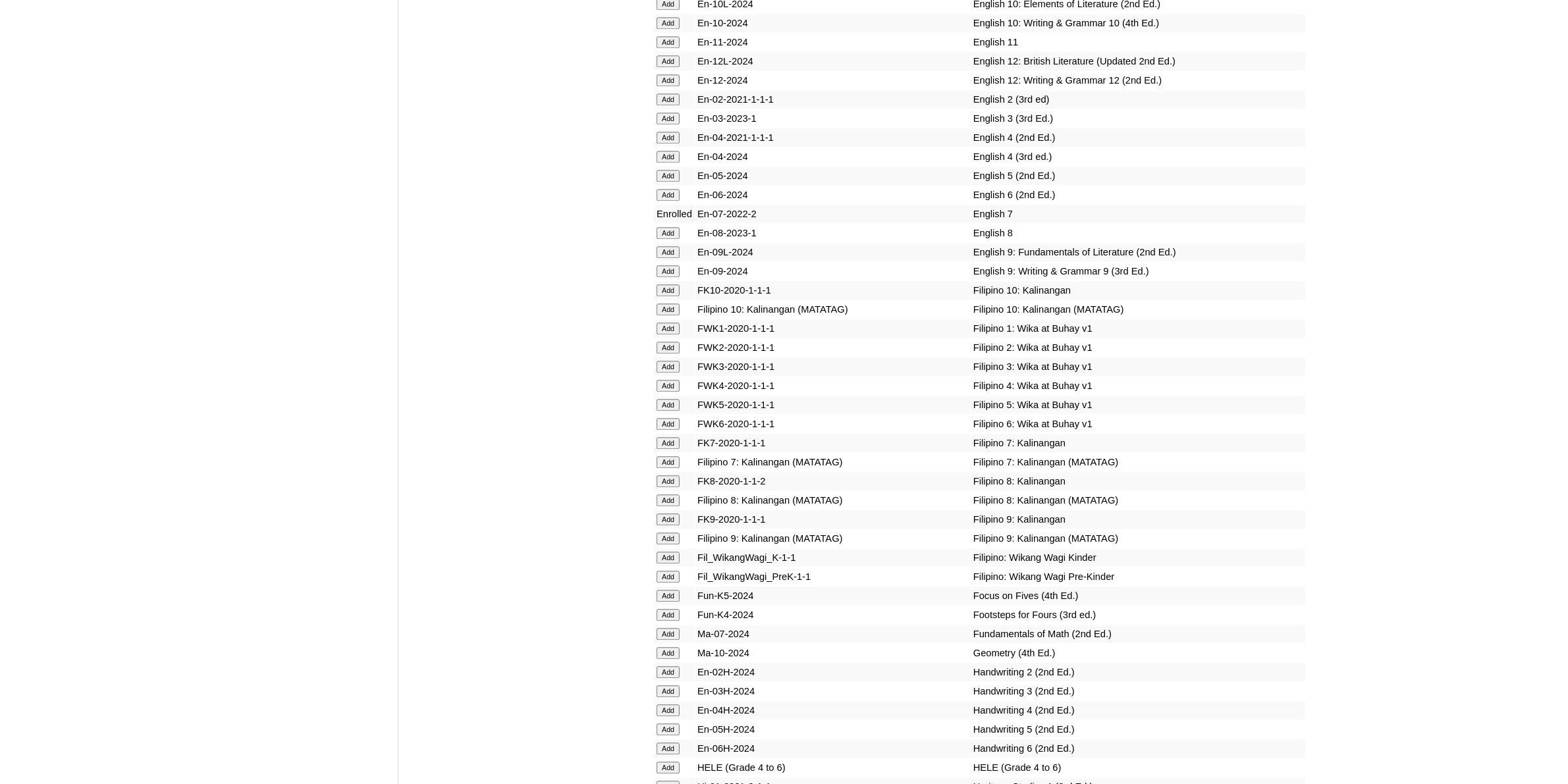
click at [660, 456] on input "Add" at bounding box center [668, 462] width 23 height 12
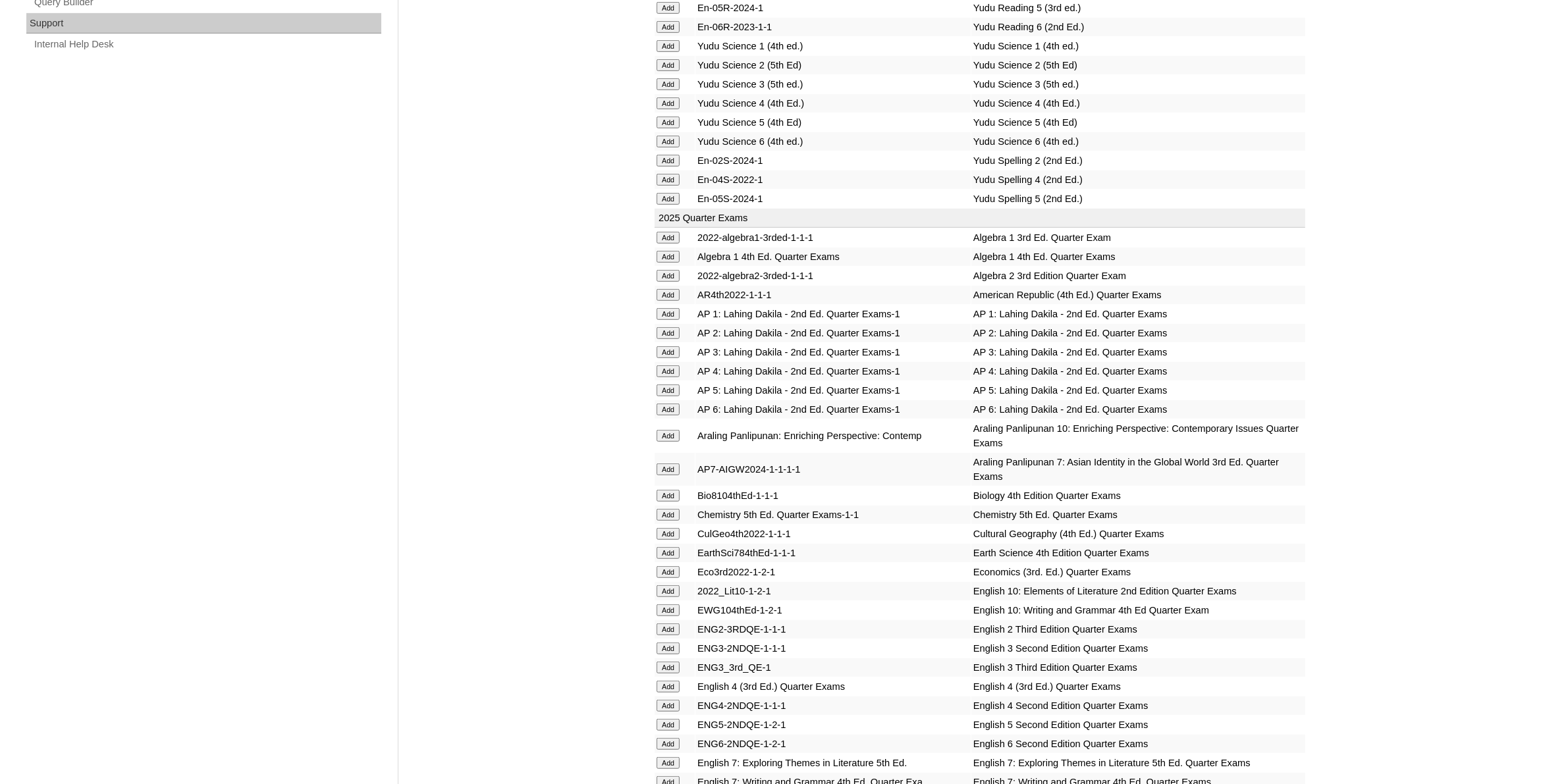
scroll to position [987, 0]
click at [665, 460] on input "Add" at bounding box center [668, 466] width 23 height 12
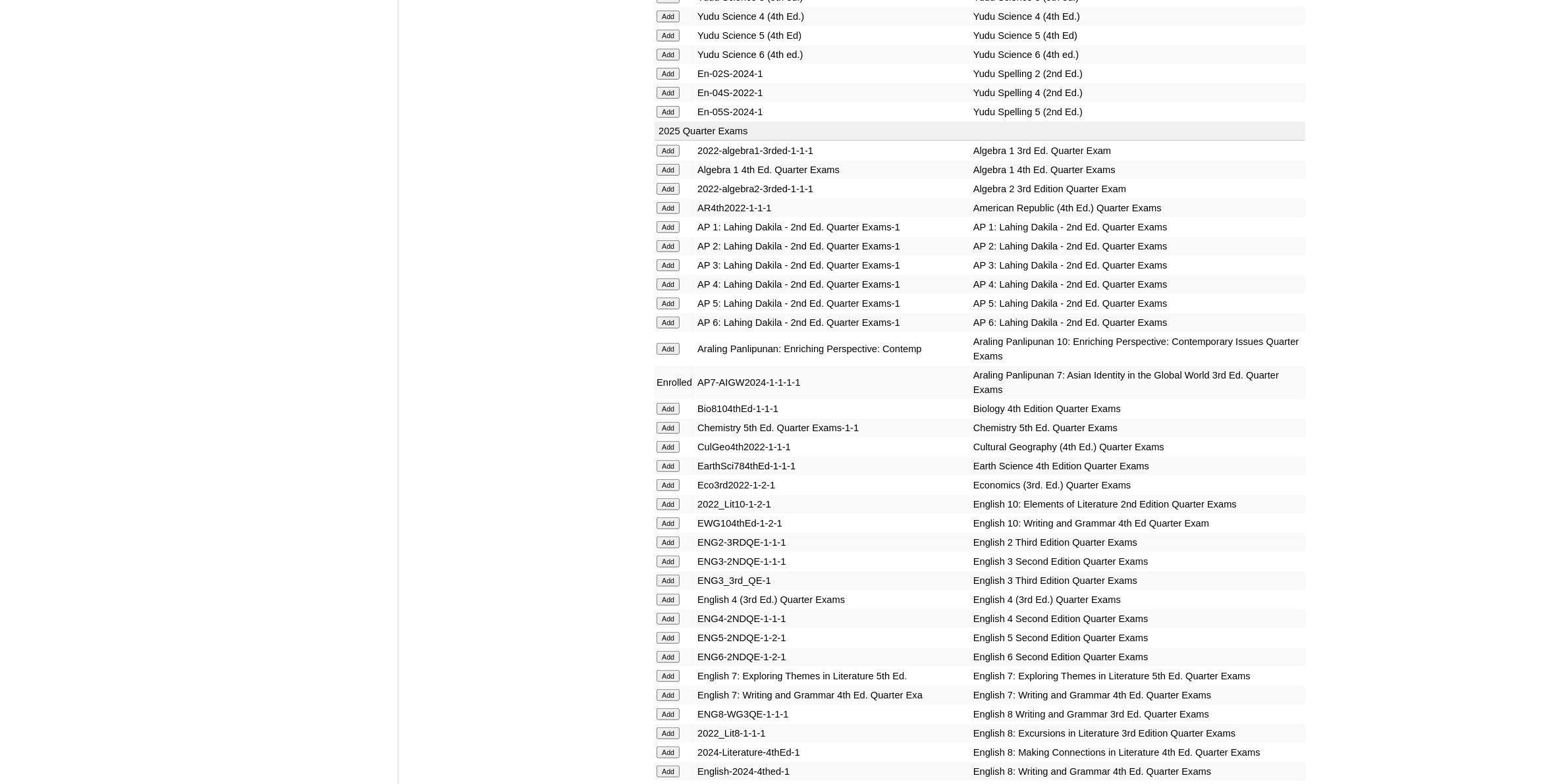
scroll to position [1234, 0]
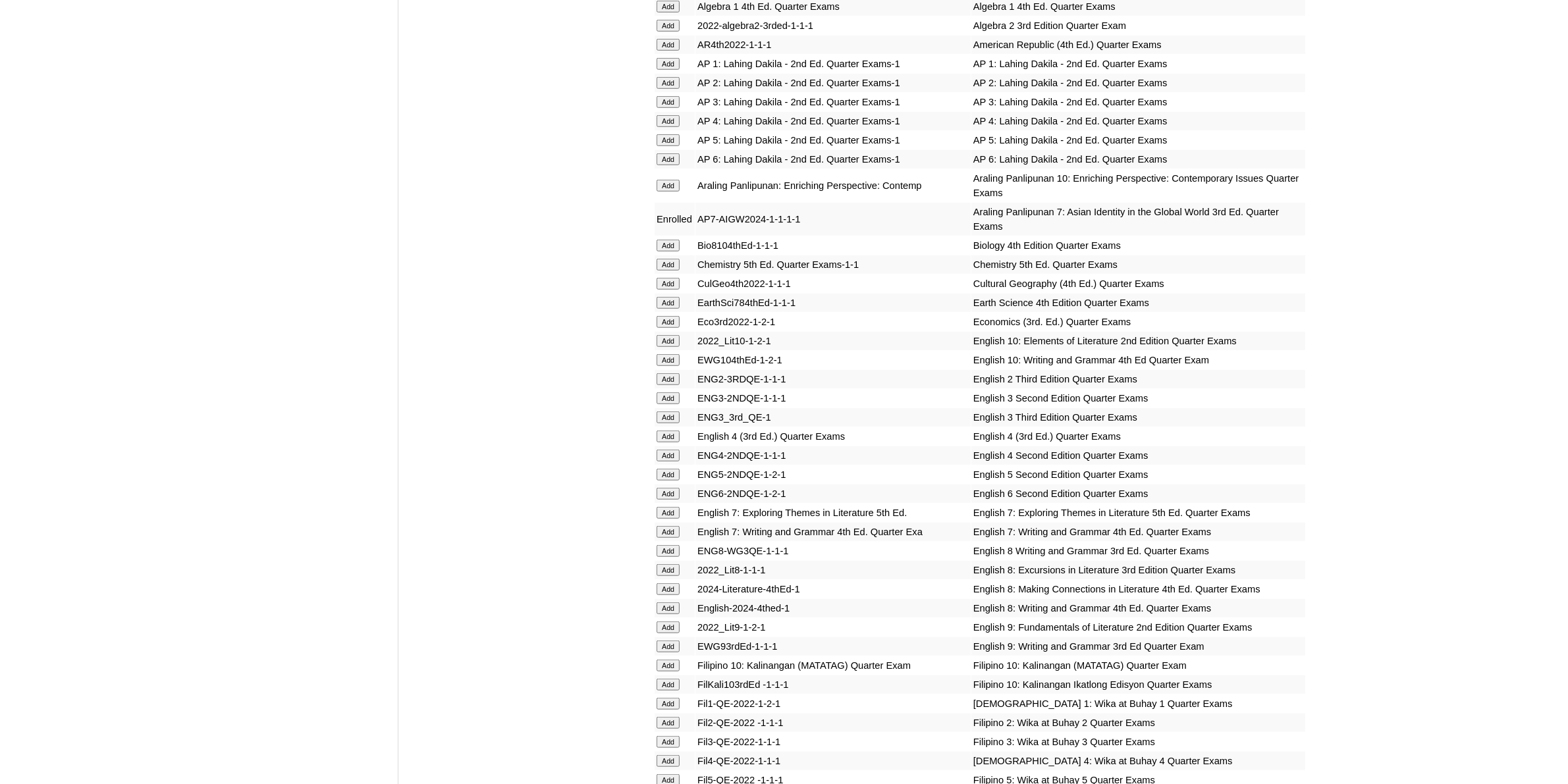
click at [660, 526] on input "Add" at bounding box center [668, 532] width 23 height 12
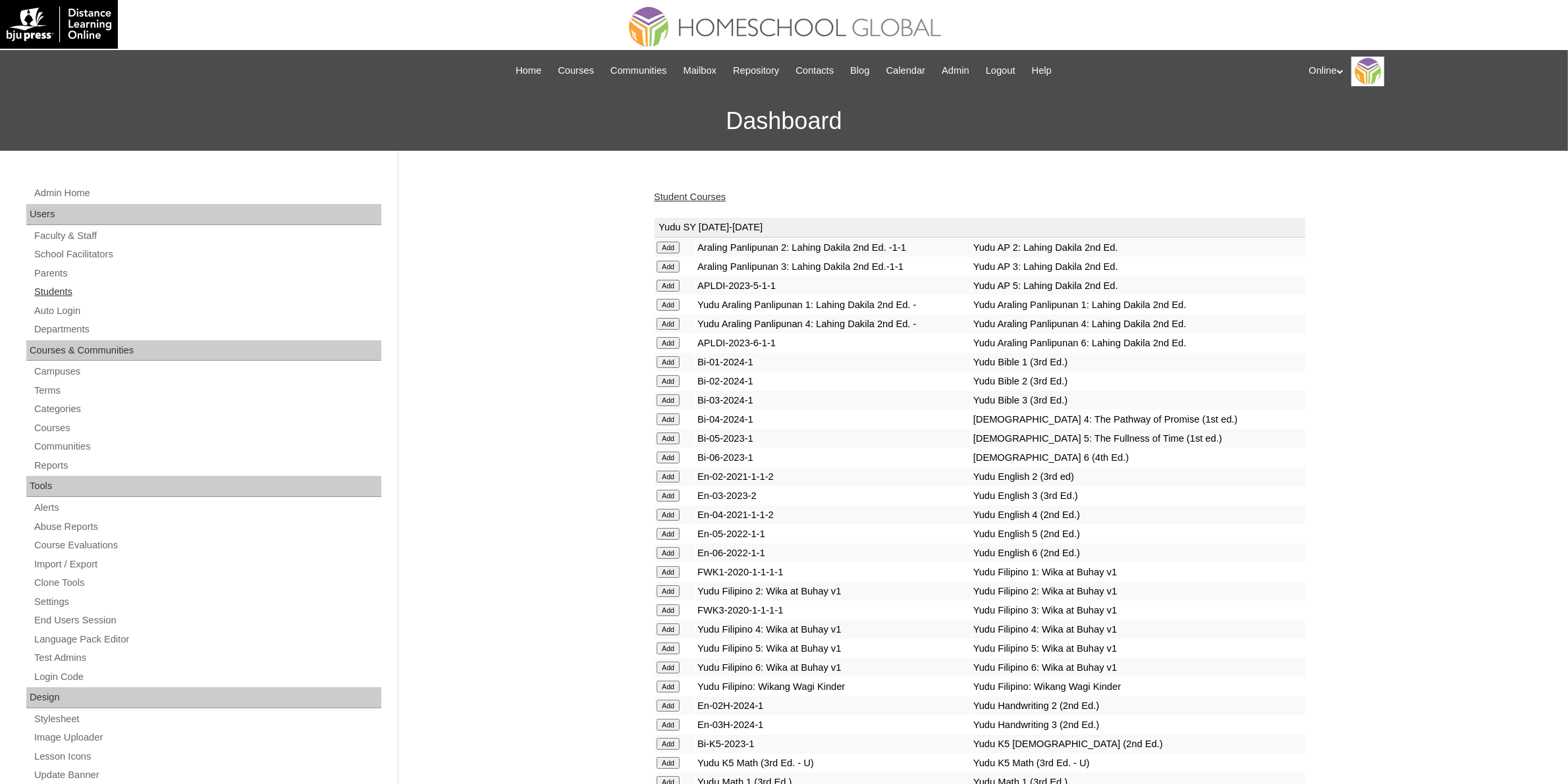
click at [67, 295] on link "Students" at bounding box center [207, 292] width 348 height 16
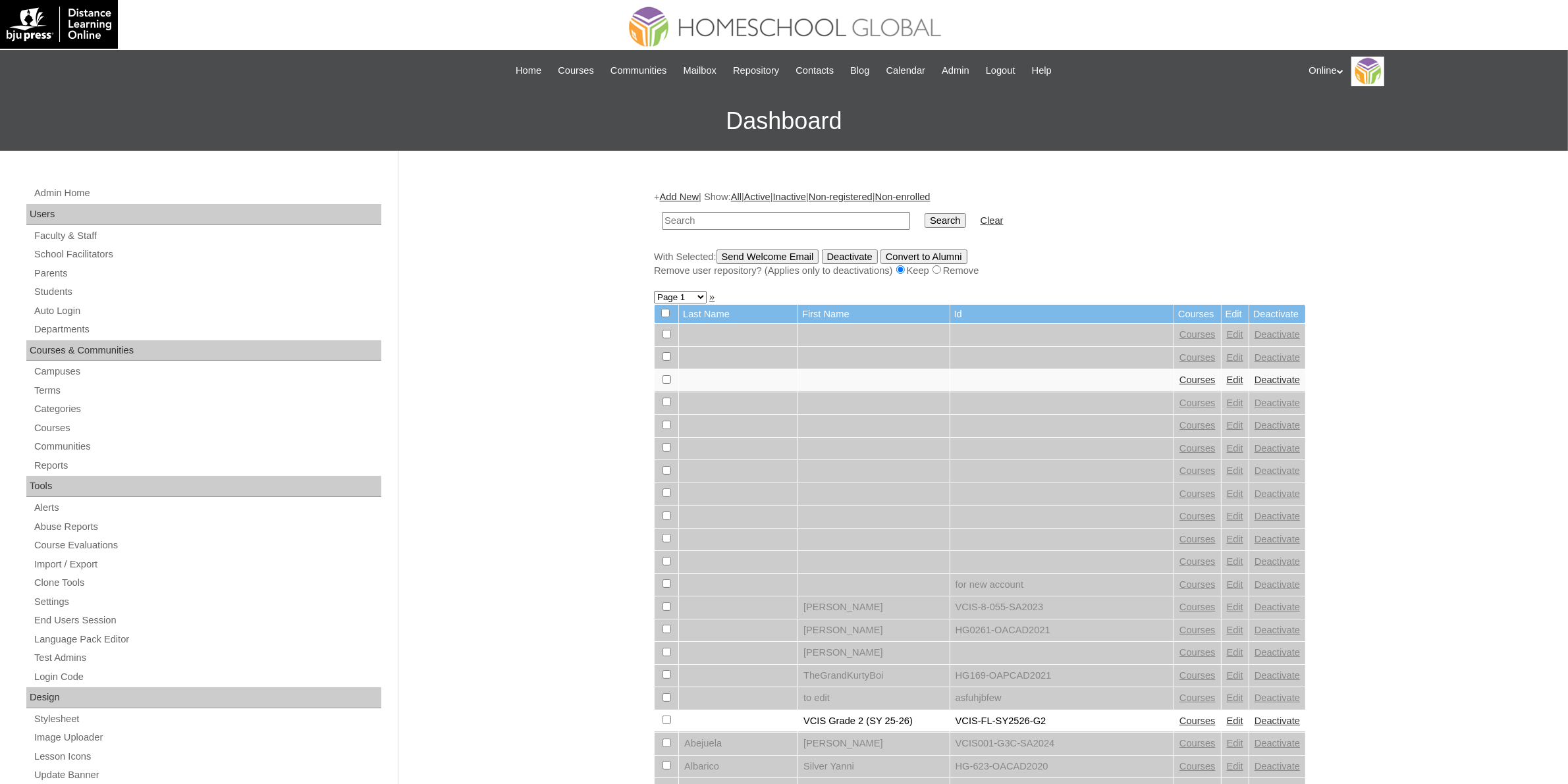
click at [802, 214] on input "text" at bounding box center [786, 221] width 248 height 18
type input "lesson guide"
click at [924, 223] on input "Search" at bounding box center [944, 220] width 41 height 14
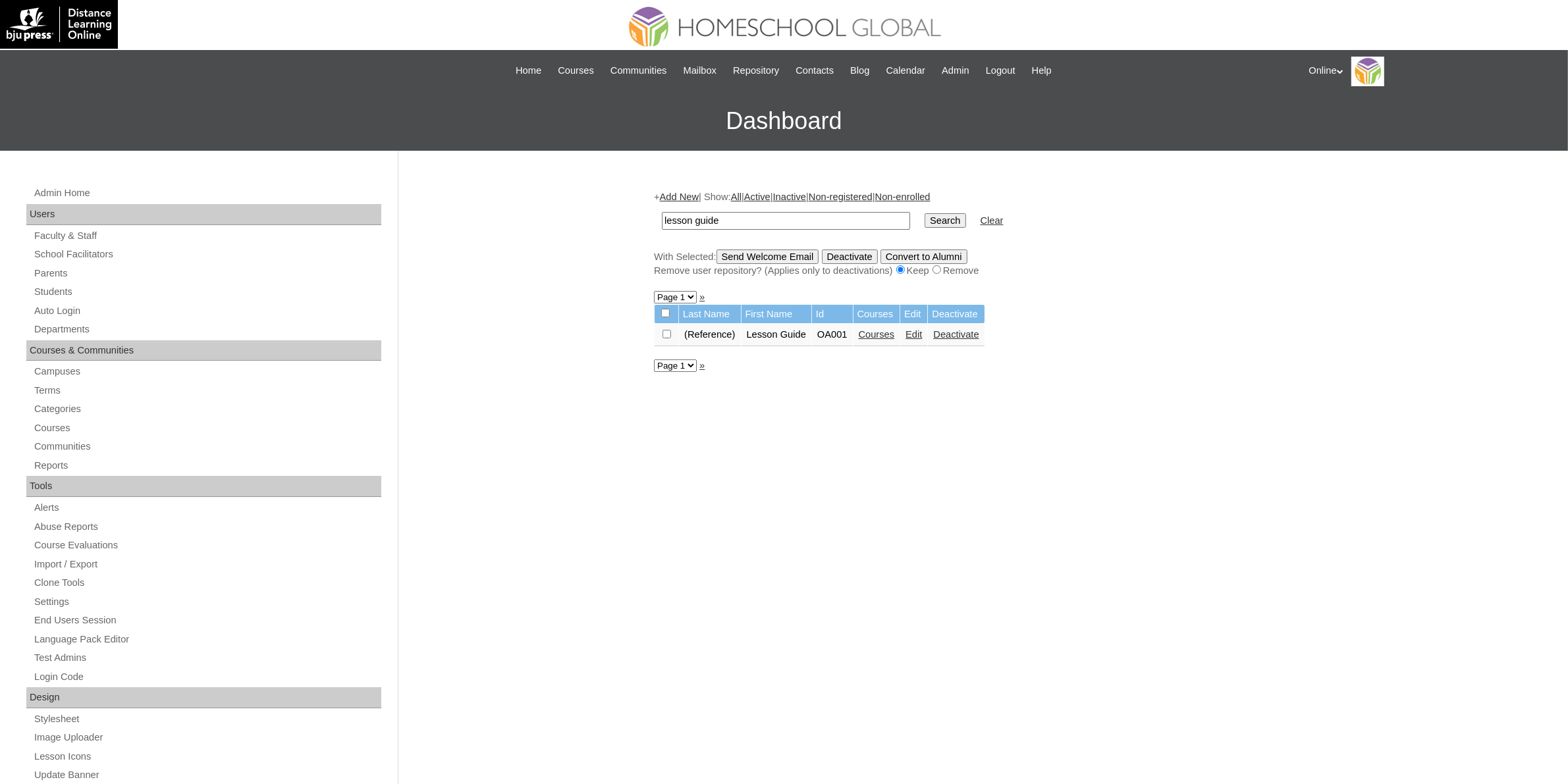
click at [918, 329] on link "Edit" at bounding box center [914, 334] width 16 height 10
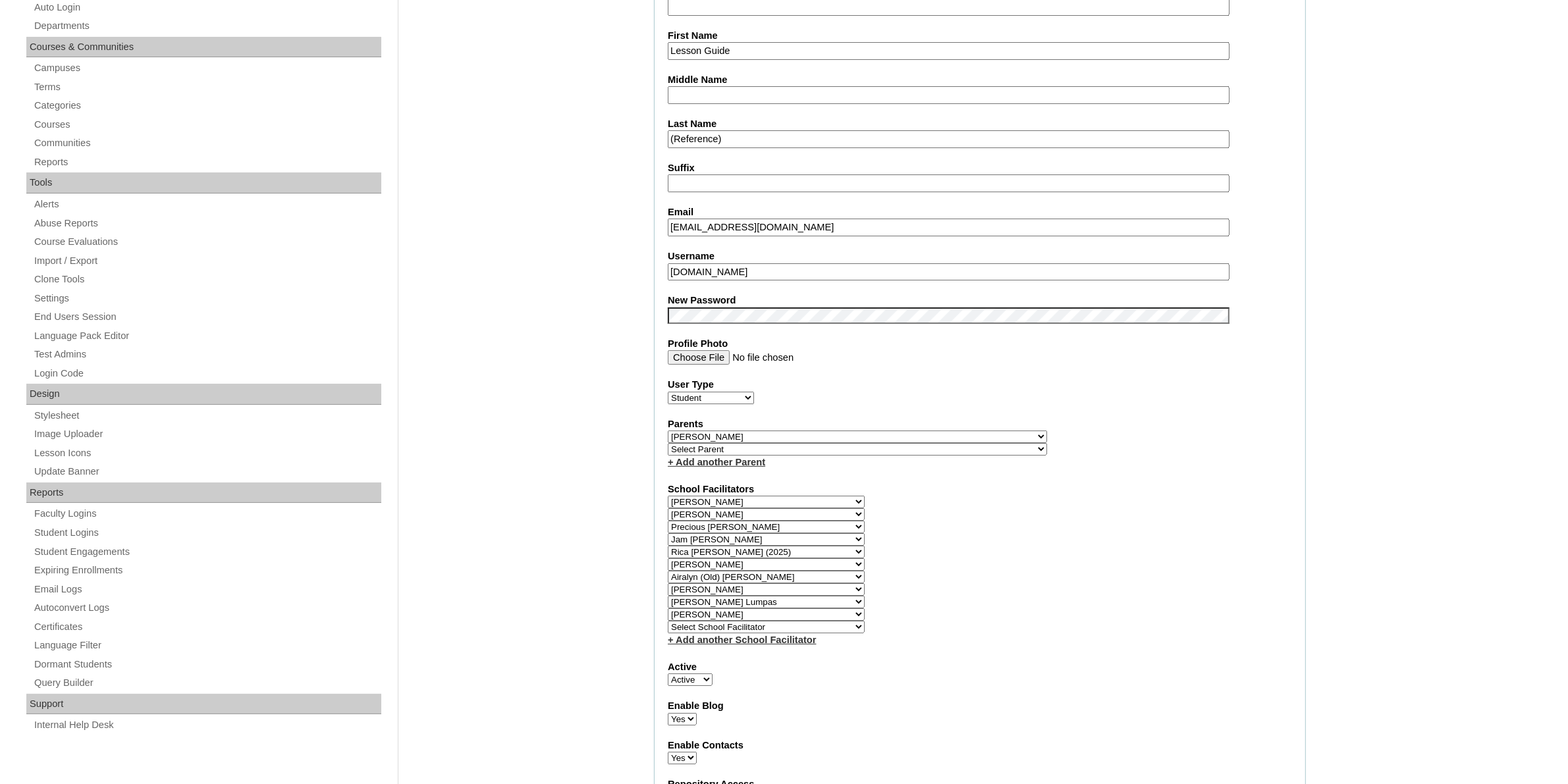
scroll to position [356, 0]
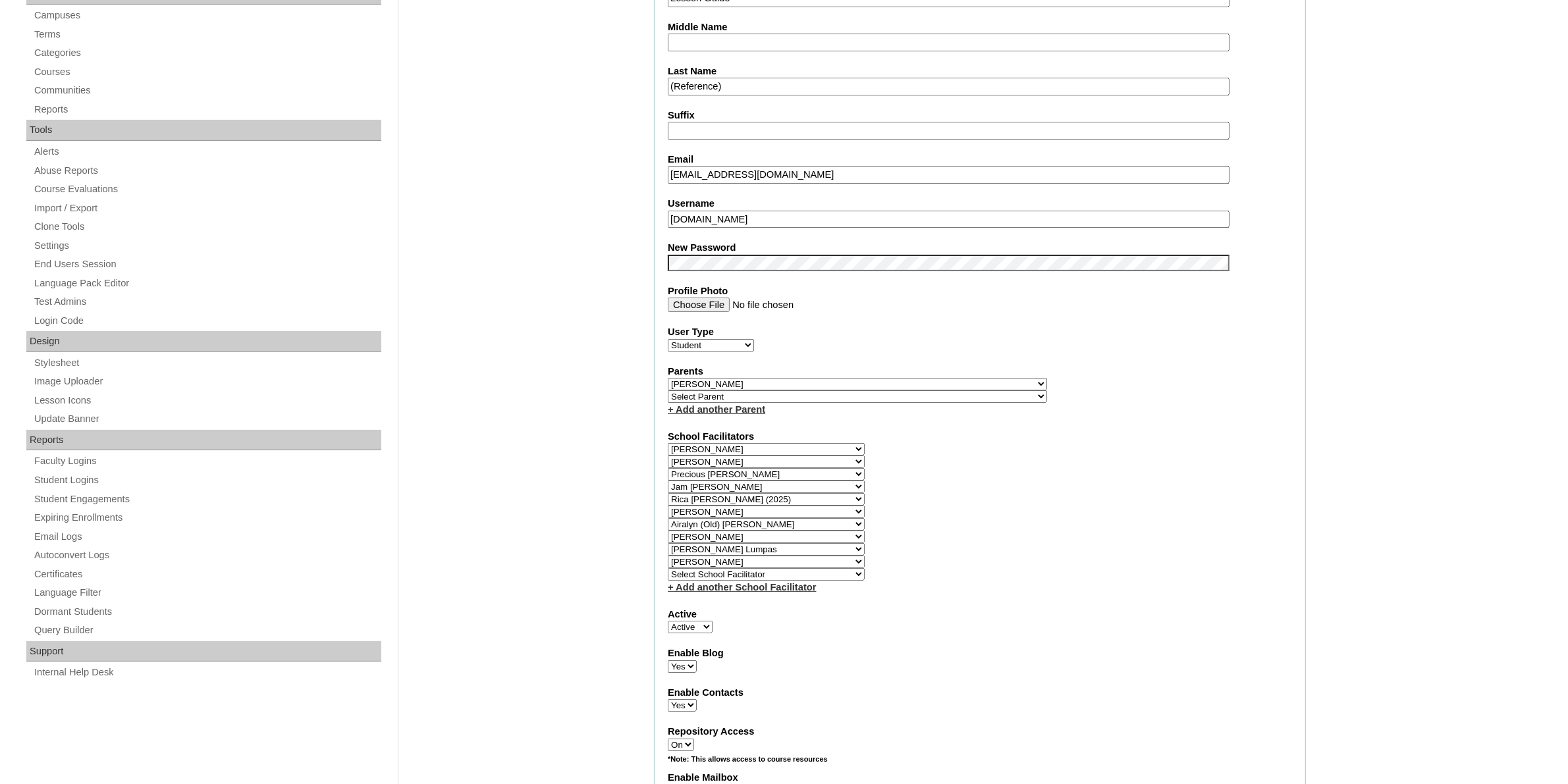
click at [779, 568] on select "Select School Facilitator [PERSON_NAME] [PERSON_NAME] Gloryfe [PERSON_NAME] [PE…" at bounding box center [766, 574] width 197 height 13
select select "43686"
click at [668, 568] on select "Select School Facilitator [PERSON_NAME] [PERSON_NAME] Gloryfe [PERSON_NAME] [PE…" at bounding box center [766, 574] width 197 height 13
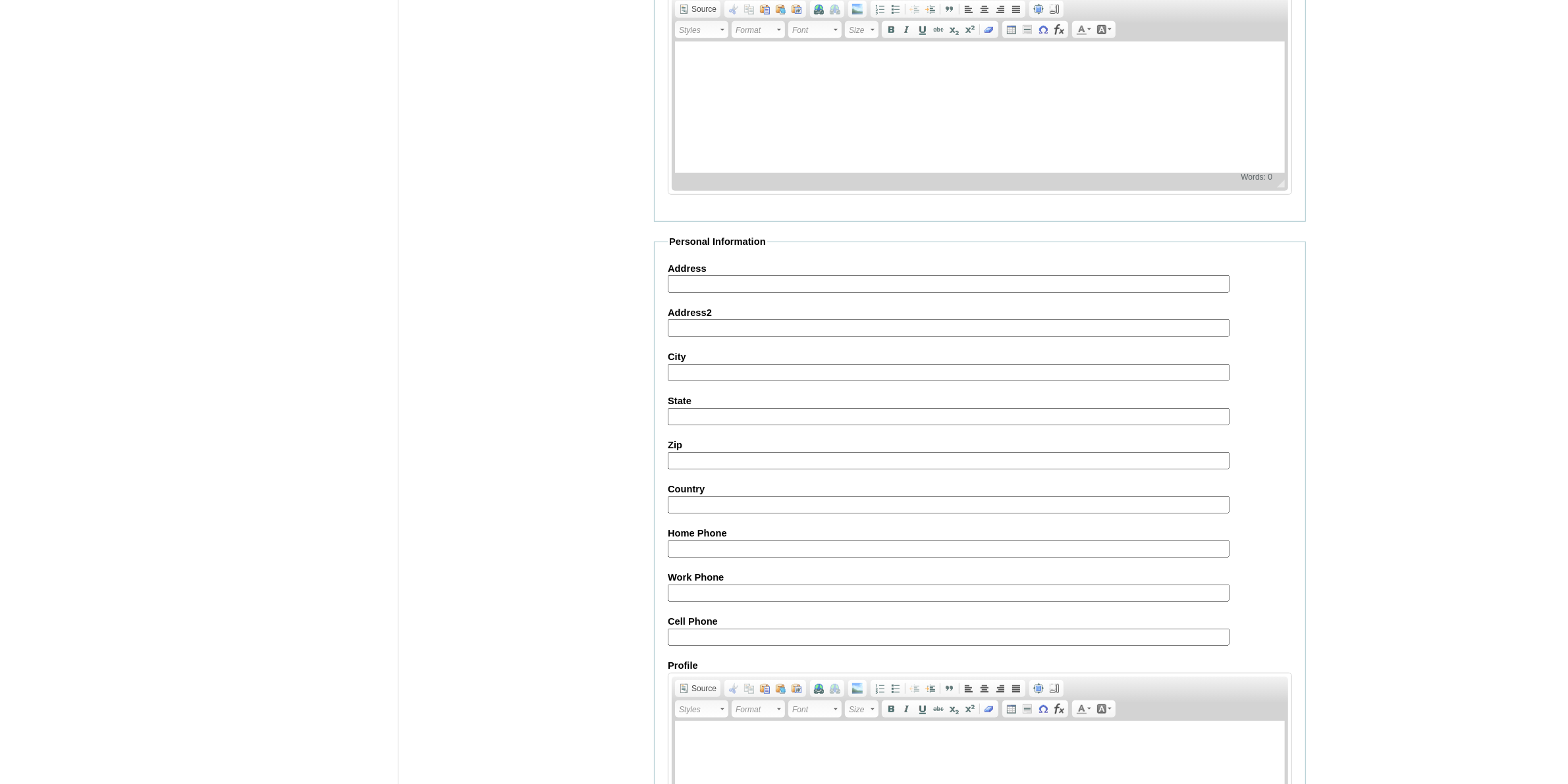
scroll to position [1307, 0]
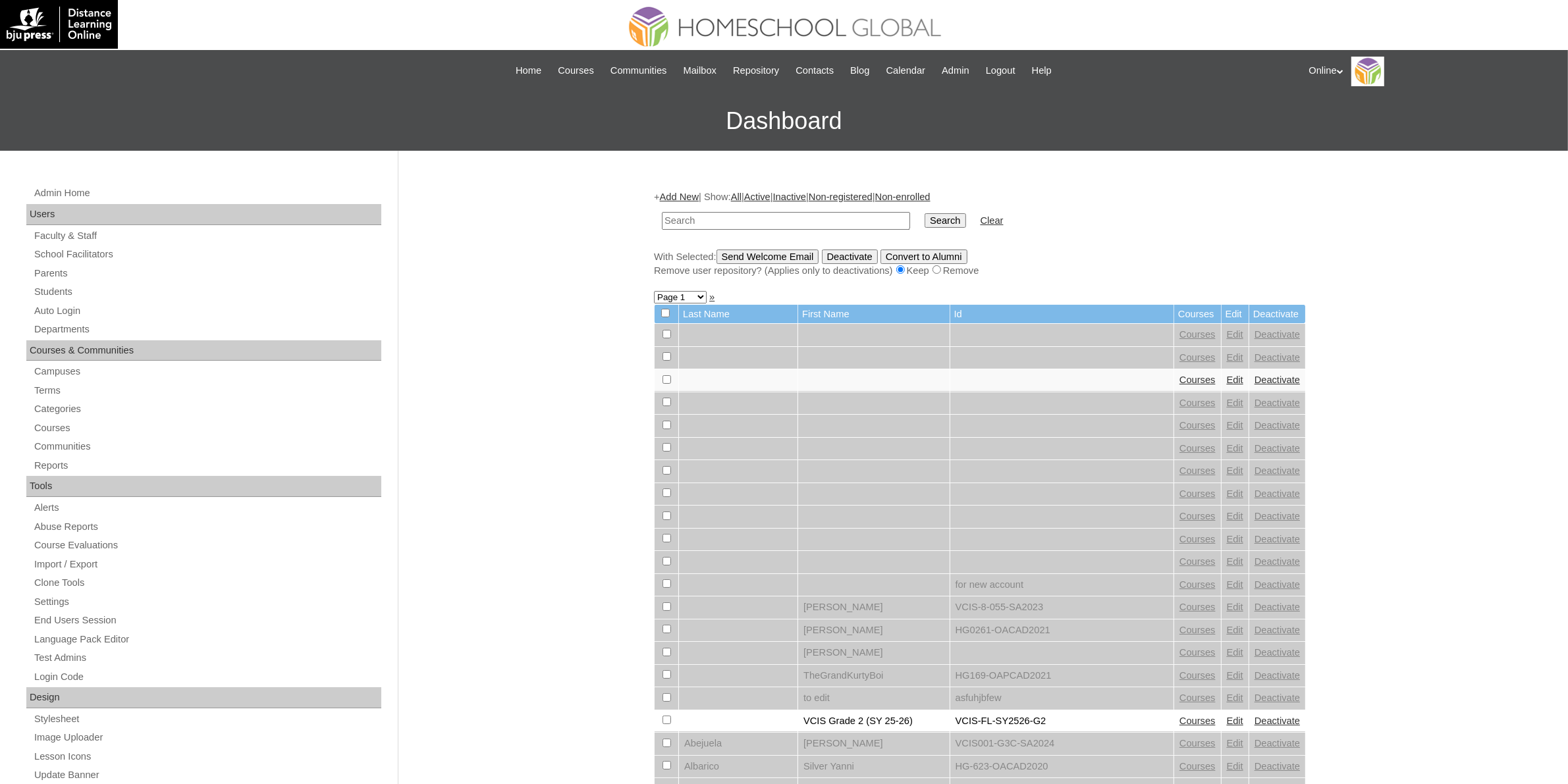
click at [1333, 74] on div "Online My Profile My Settings Logout" at bounding box center [1432, 72] width 246 height 30
click at [1335, 127] on span "Logout" at bounding box center [1332, 123] width 26 height 10
